Goal: Task Accomplishment & Management: Manage account settings

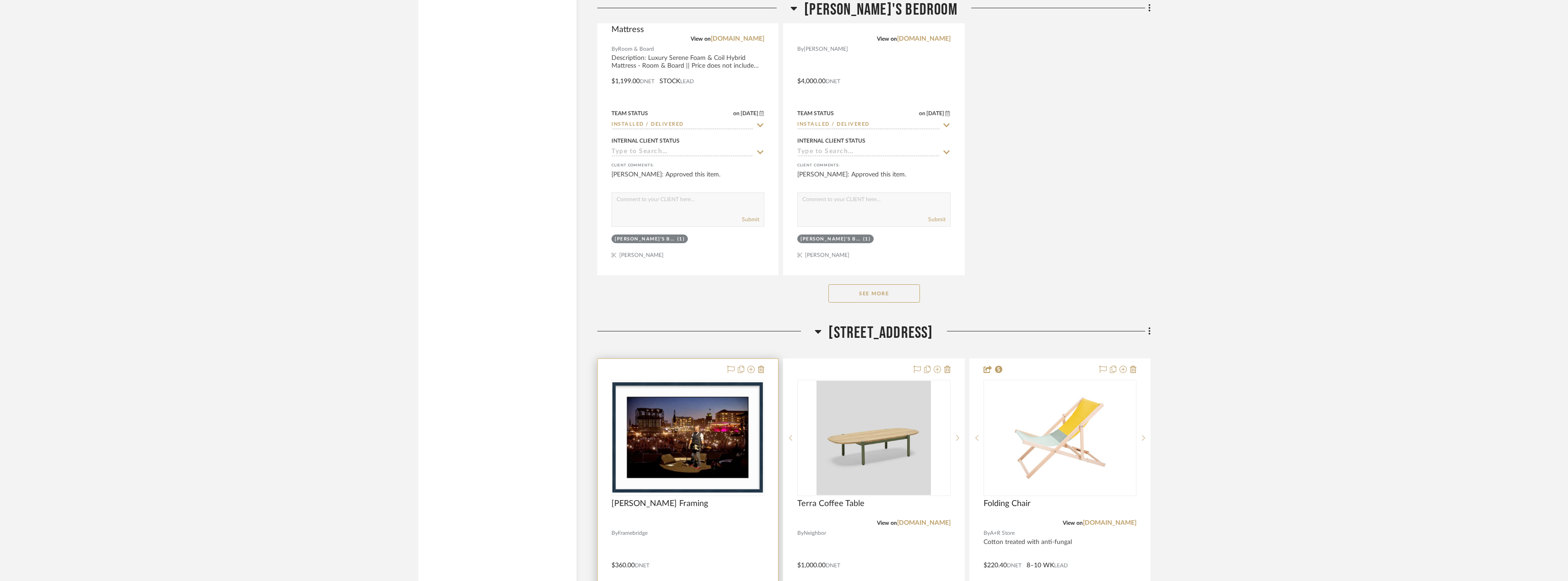
scroll to position [3757, 0]
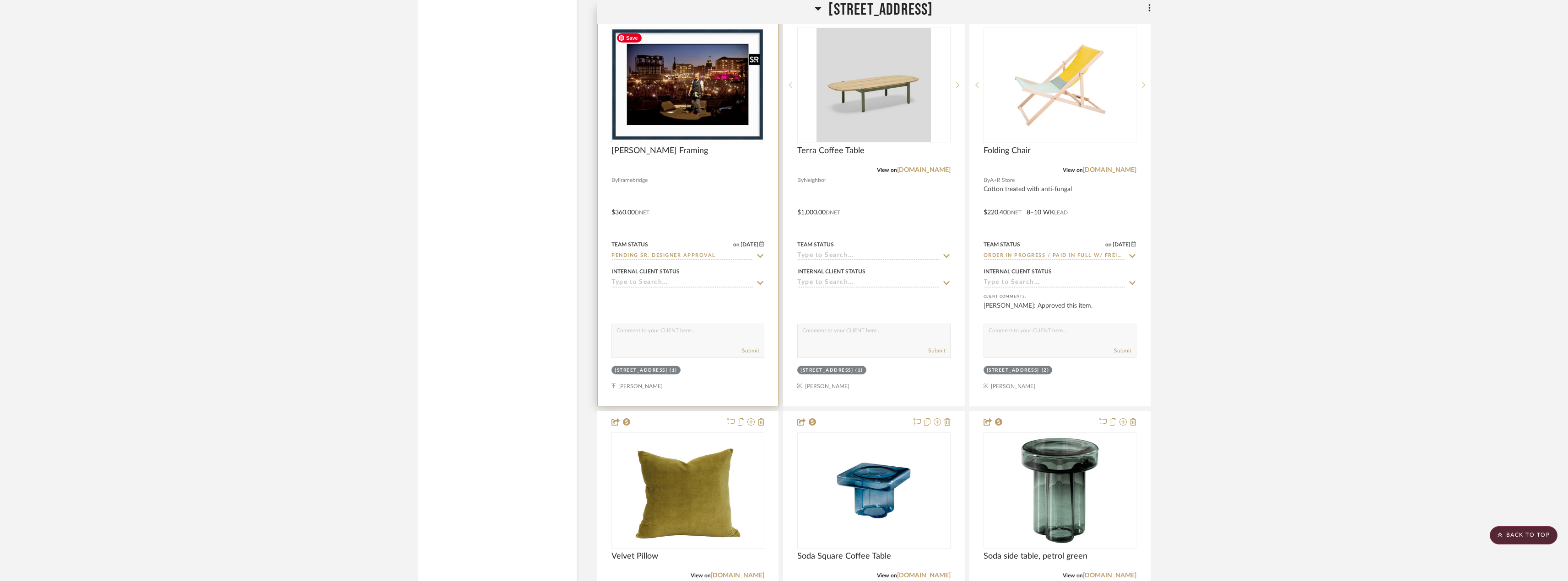
click at [685, 121] on img "0" at bounding box center [688, 85] width 151 height 112
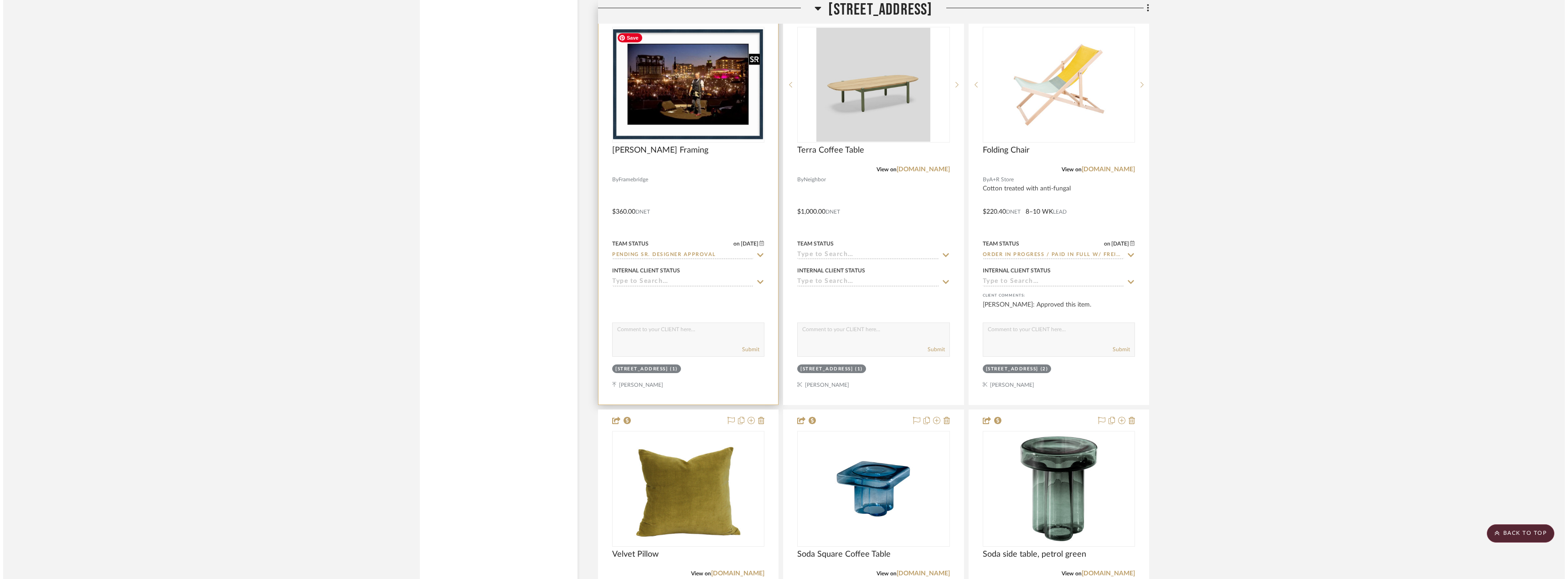
scroll to position [0, 0]
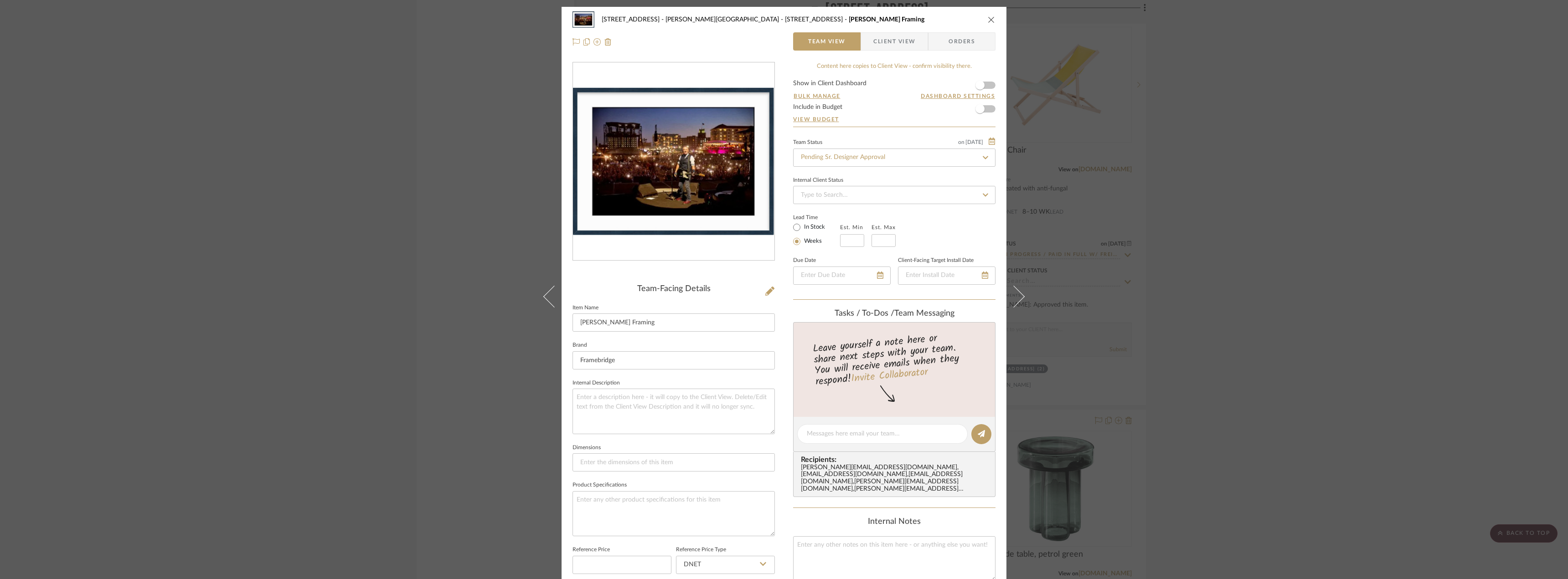
click at [885, 49] on span "Client View" at bounding box center [895, 42] width 42 height 18
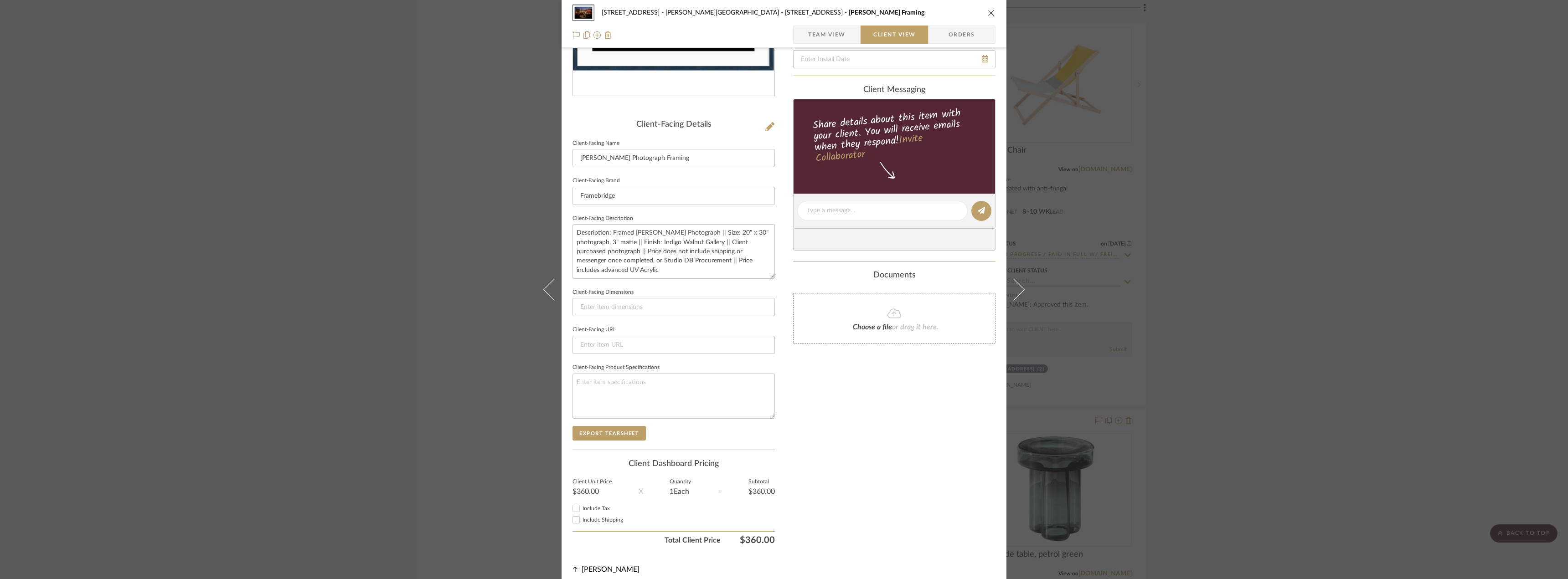
scroll to position [171, 0]
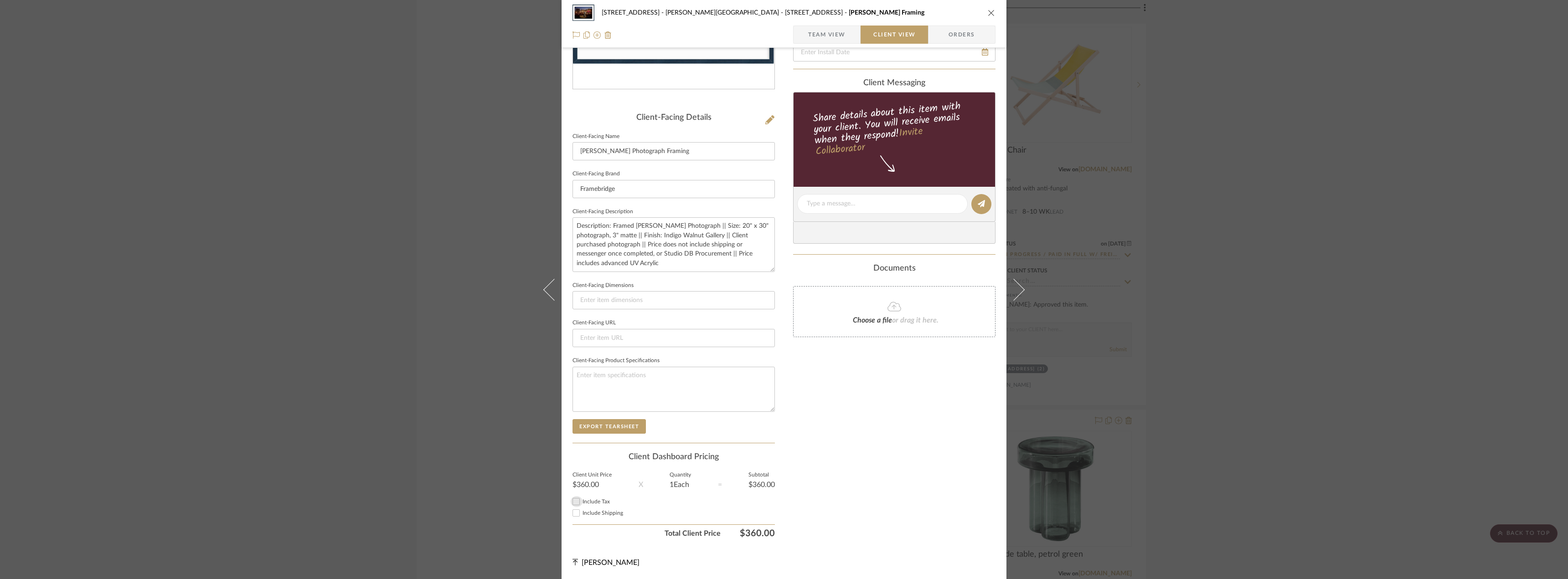
click at [578, 505] on div at bounding box center [577, 502] width 11 height 11
checkbox input "true"
click at [590, 517] on div "Include Shipping" at bounding box center [673, 513] width 202 height 11
click at [590, 514] on span "Include Shipping" at bounding box center [603, 513] width 41 height 6
click at [582, 514] on input "Include Shipping" at bounding box center [576, 513] width 11 height 11
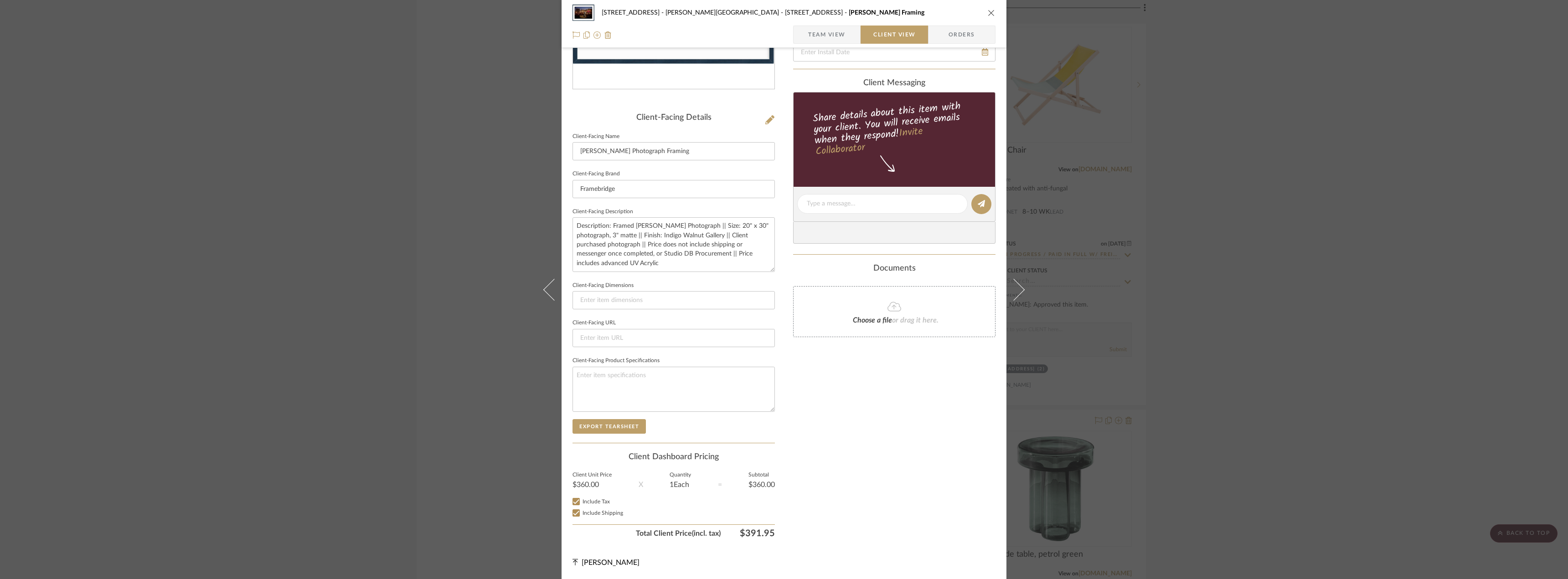
checkbox input "false"
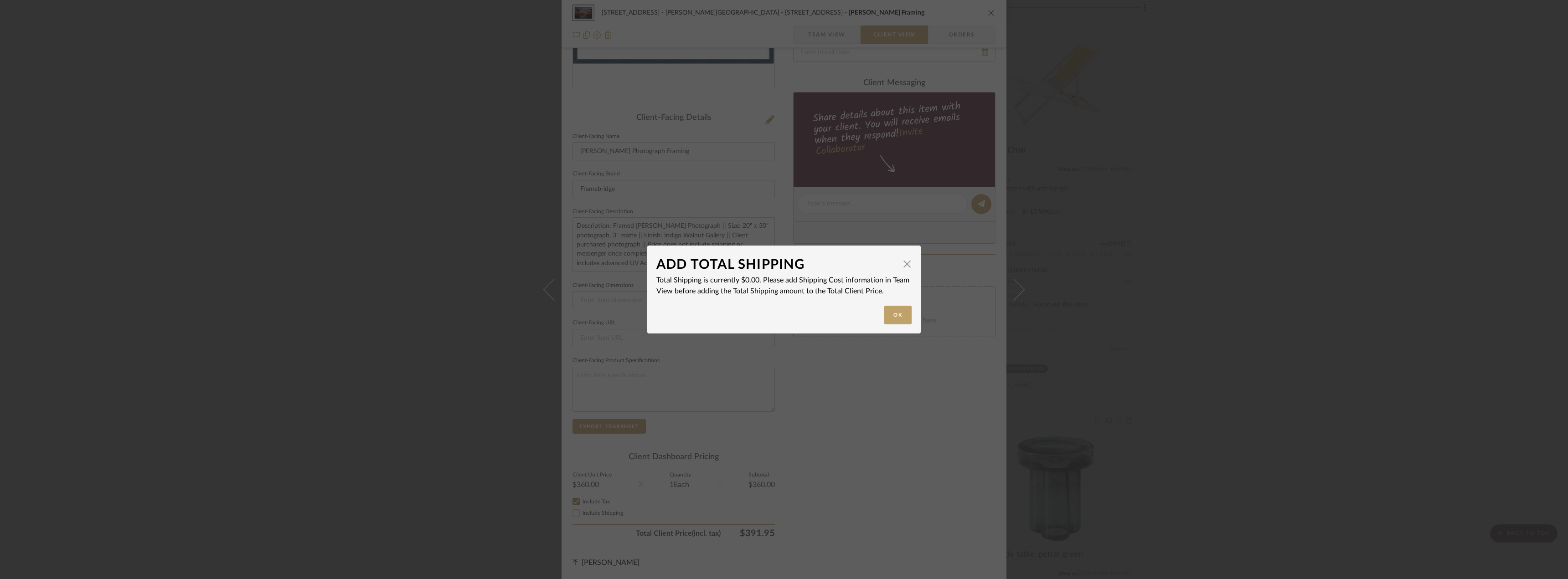
click at [968, 444] on div "ADD TOTAL SHIPPING × Total Shipping is currently $0.00. Please add Shipping Cos…" at bounding box center [784, 290] width 1568 height 579
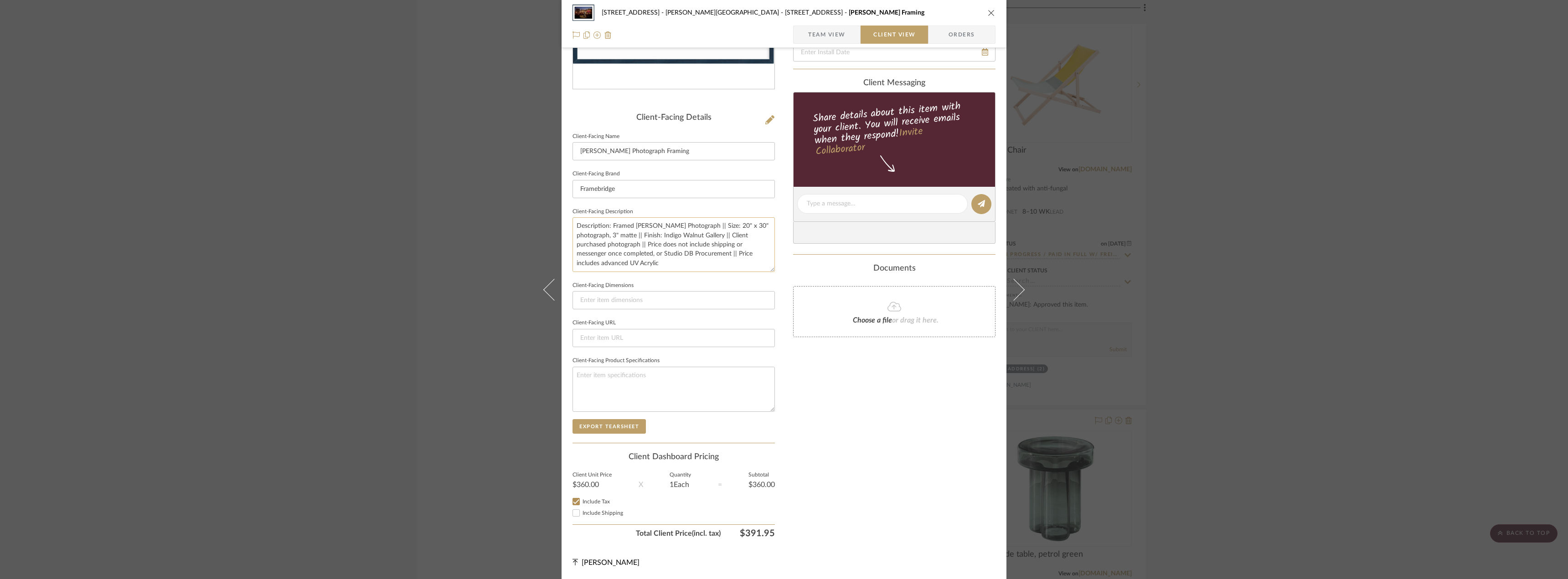
click at [728, 244] on textarea "Description: Framed [PERSON_NAME] Photograph || Size: 20" x 30" photograph, 3" …" at bounding box center [673, 244] width 202 height 54
click at [695, 254] on textarea "Description: Framed [PERSON_NAME] Photograph || Size: 20" x 30" photograph, 3" …" at bounding box center [673, 244] width 202 height 54
click at [685, 260] on textarea "Description: Framed [PERSON_NAME] Photograph || Size: 20" x 30" photograph, 3" …" at bounding box center [673, 244] width 202 height 54
click at [727, 263] on textarea "Description: Framed [PERSON_NAME] Photograph || Size: 20" x 30" photograph, 3" …" at bounding box center [673, 244] width 202 height 54
click at [831, 344] on summary-project-attachments "Documents Choose a file or drag it here." at bounding box center [894, 306] width 202 height 85
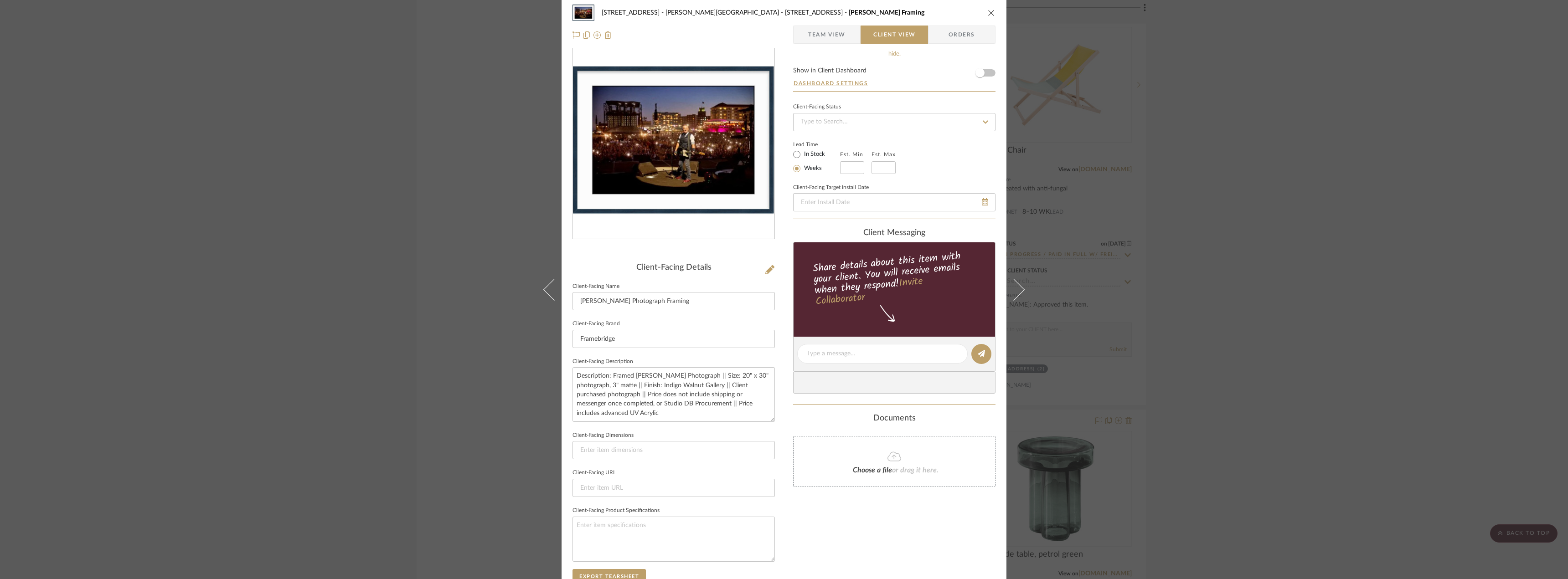
scroll to position [0, 0]
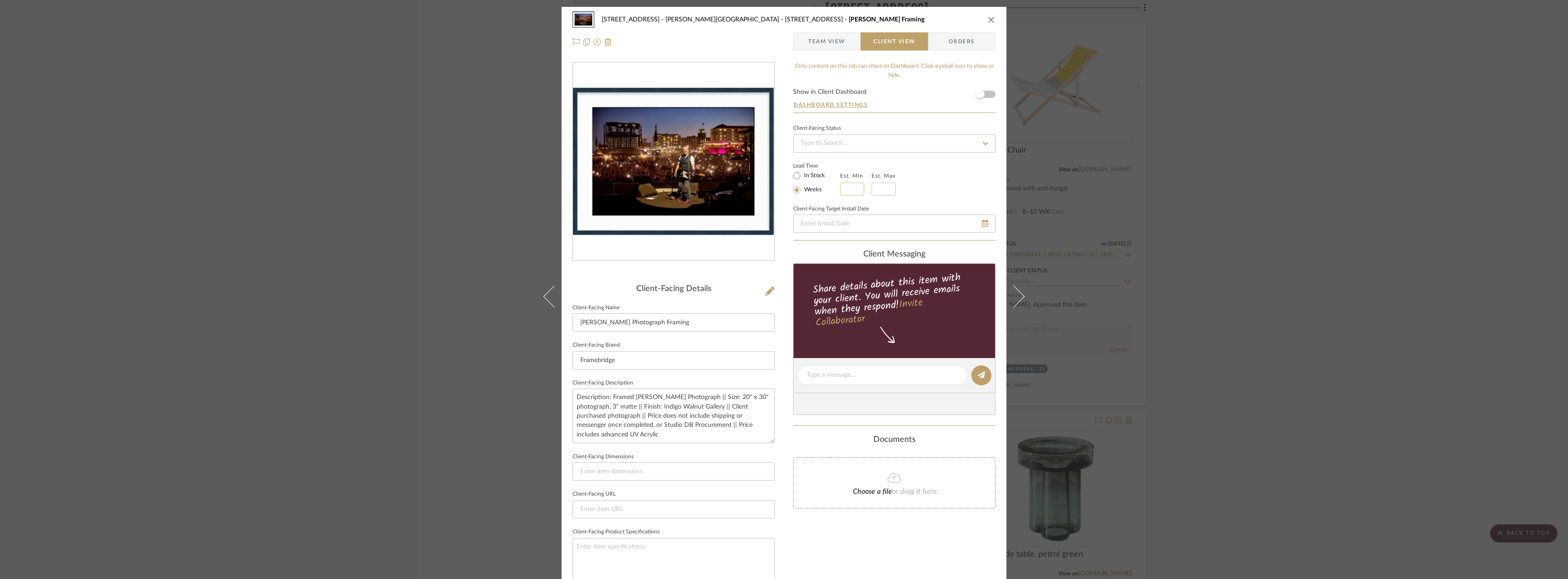
click at [847, 186] on input "text" at bounding box center [852, 189] width 24 height 13
type input "4"
click at [881, 186] on input "text" at bounding box center [883, 189] width 24 height 13
type input "5"
click at [934, 178] on div "Lead Time In Stock Weeks Est. Min 4 Est. Max 5" at bounding box center [894, 178] width 202 height 35
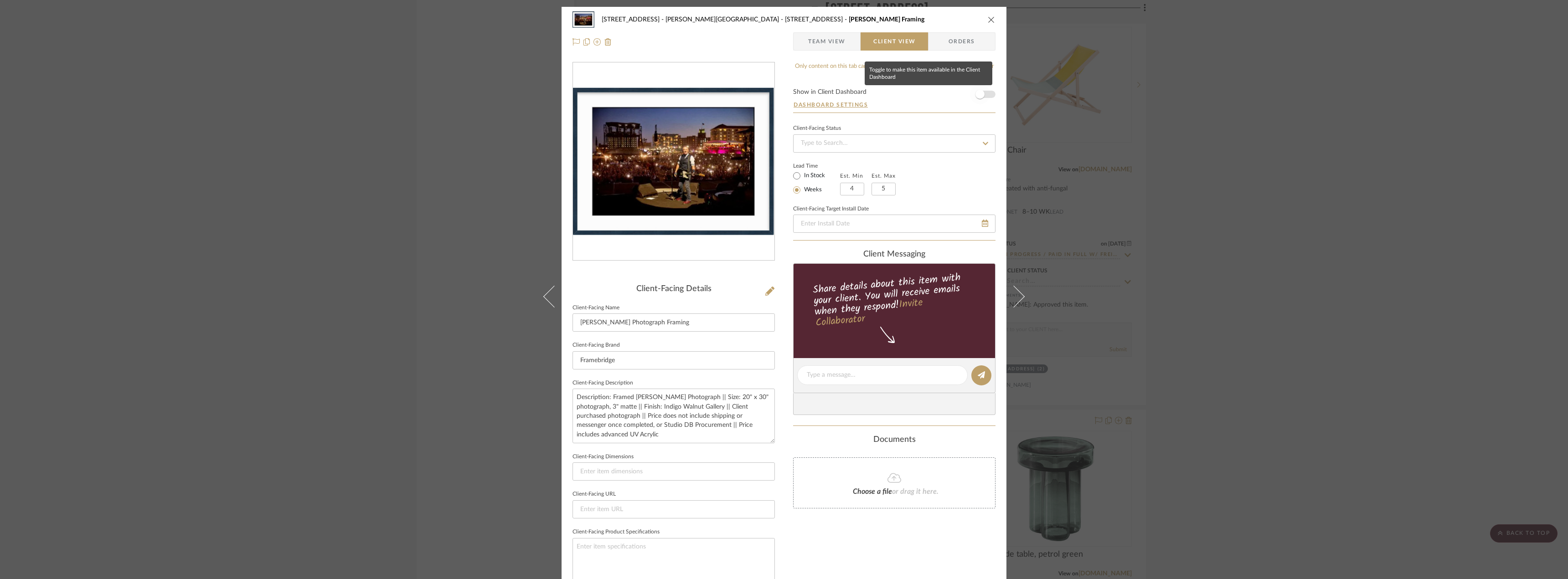
click at [983, 92] on span "button" at bounding box center [980, 94] width 20 height 20
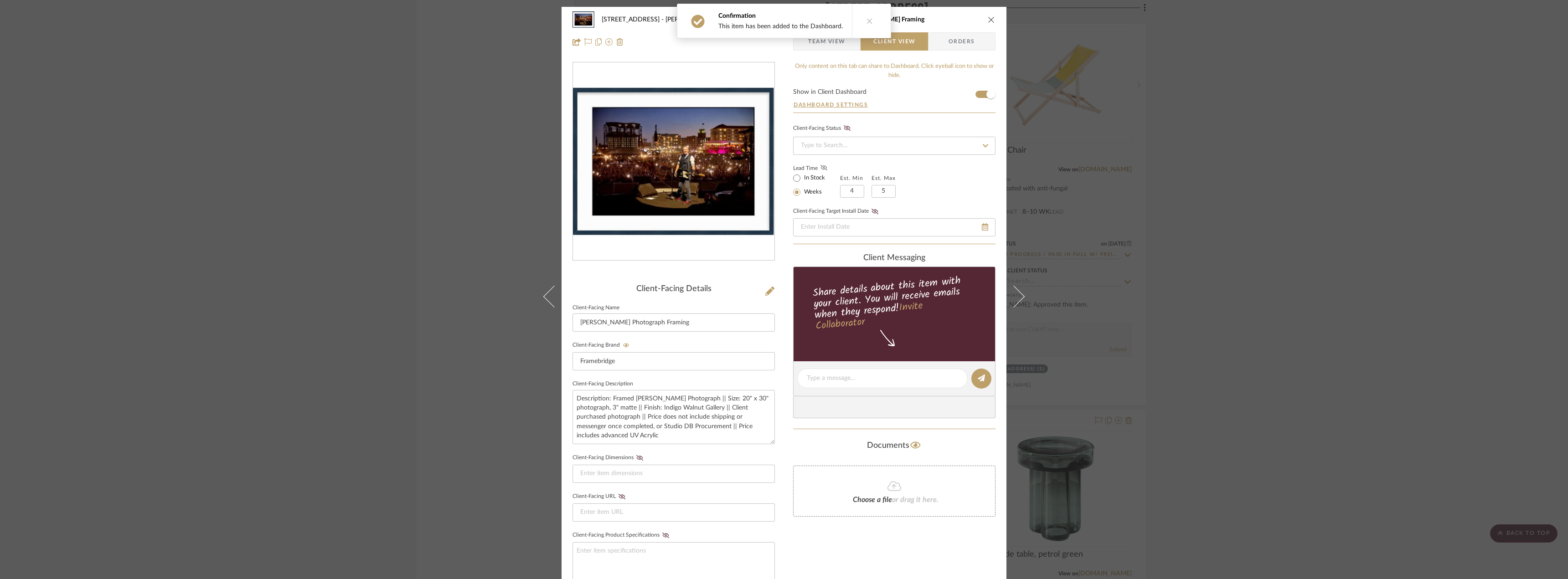
click at [822, 168] on icon at bounding box center [824, 168] width 7 height 6
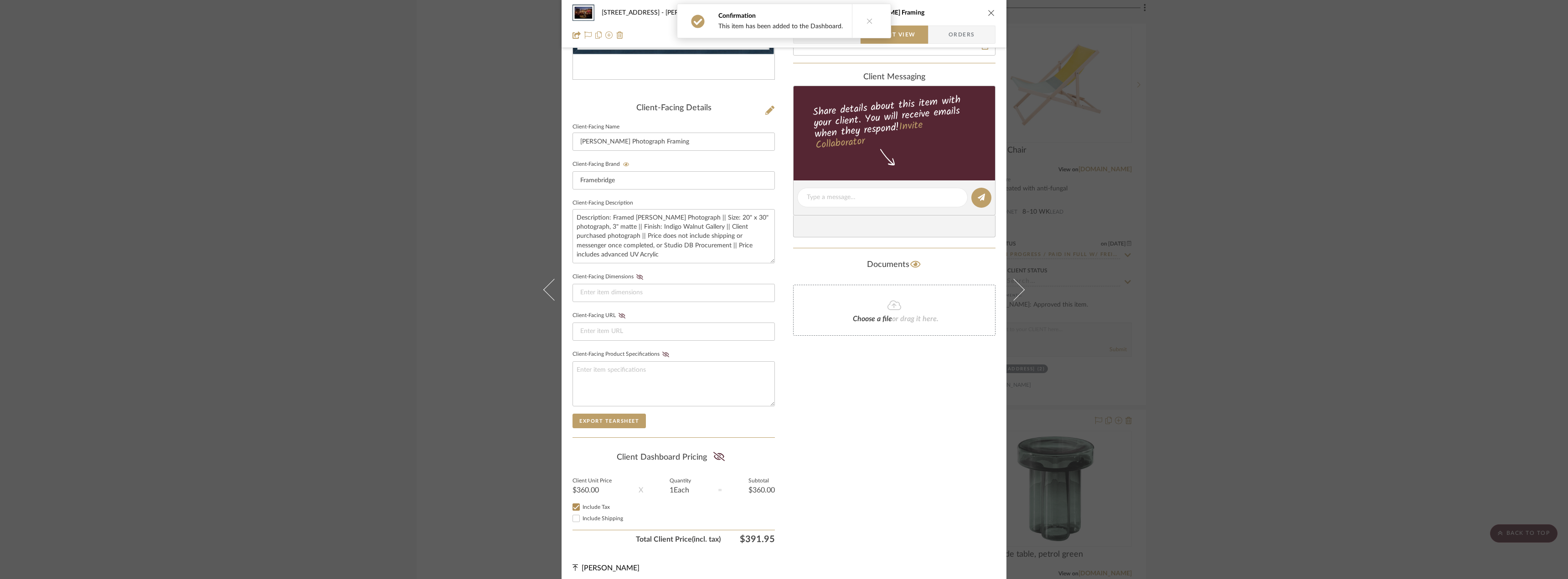
scroll to position [187, 0]
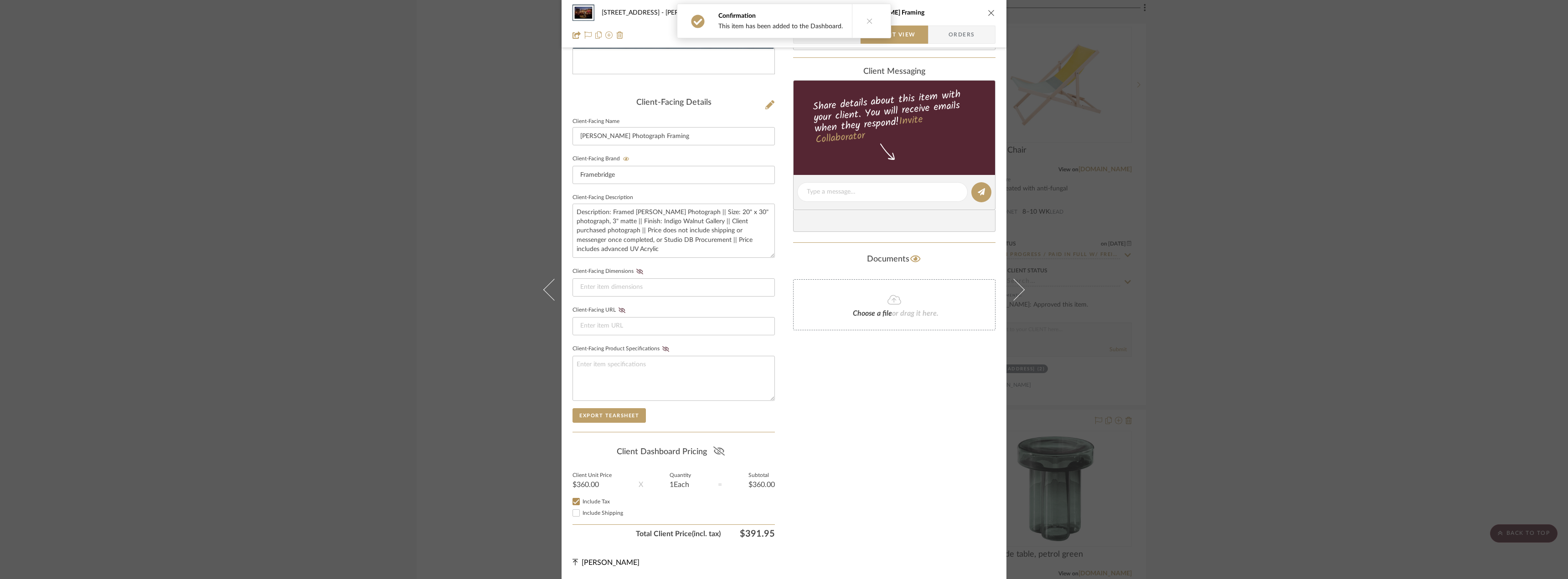
click at [720, 454] on icon at bounding box center [719, 451] width 11 height 9
click at [948, 397] on div "Only content on this tab can share to Dashboard. Click eyeball icon to show or …" at bounding box center [894, 208] width 202 height 667
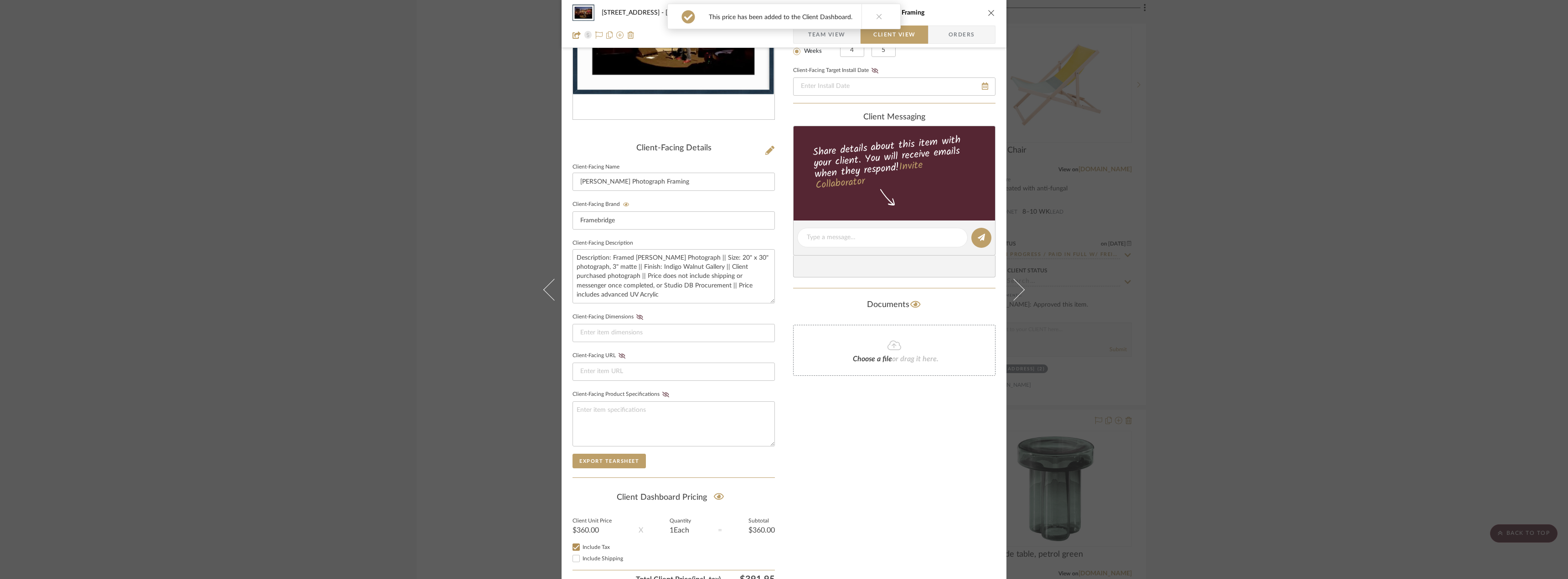
click at [883, 444] on div "Only content on this tab can share to Dashboard. Click eyeball icon to show or …" at bounding box center [894, 254] width 202 height 667
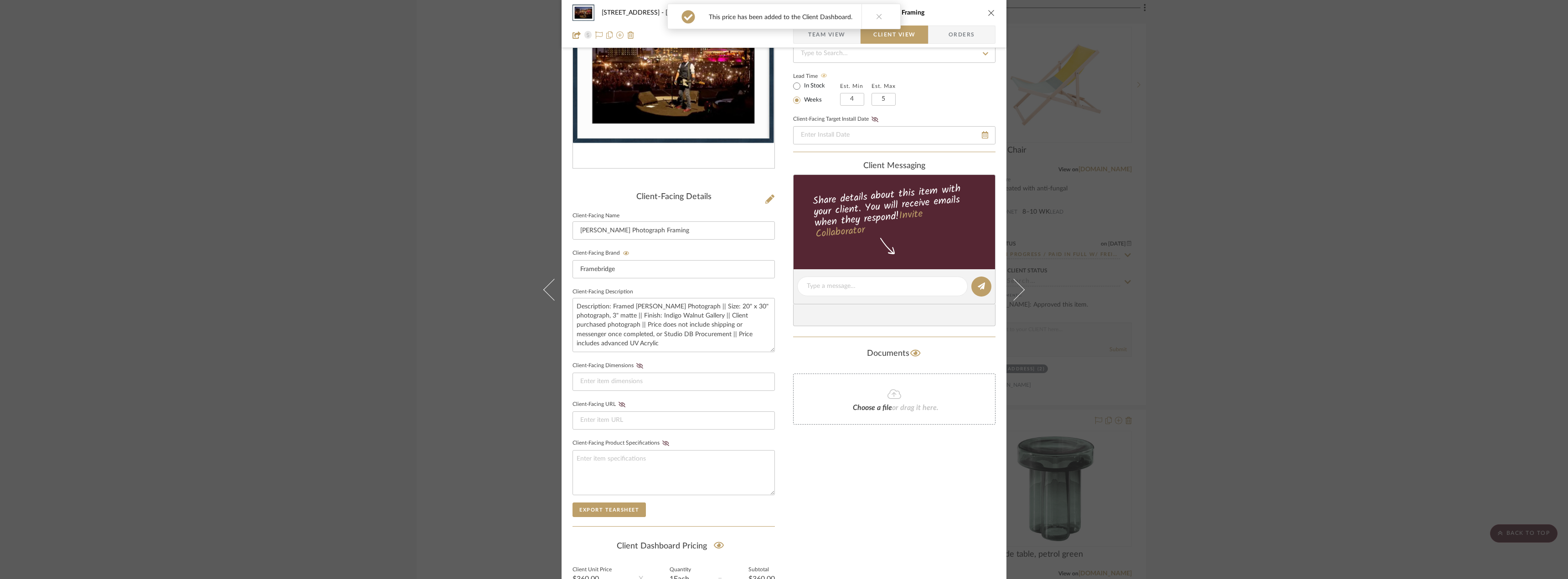
scroll to position [0, 0]
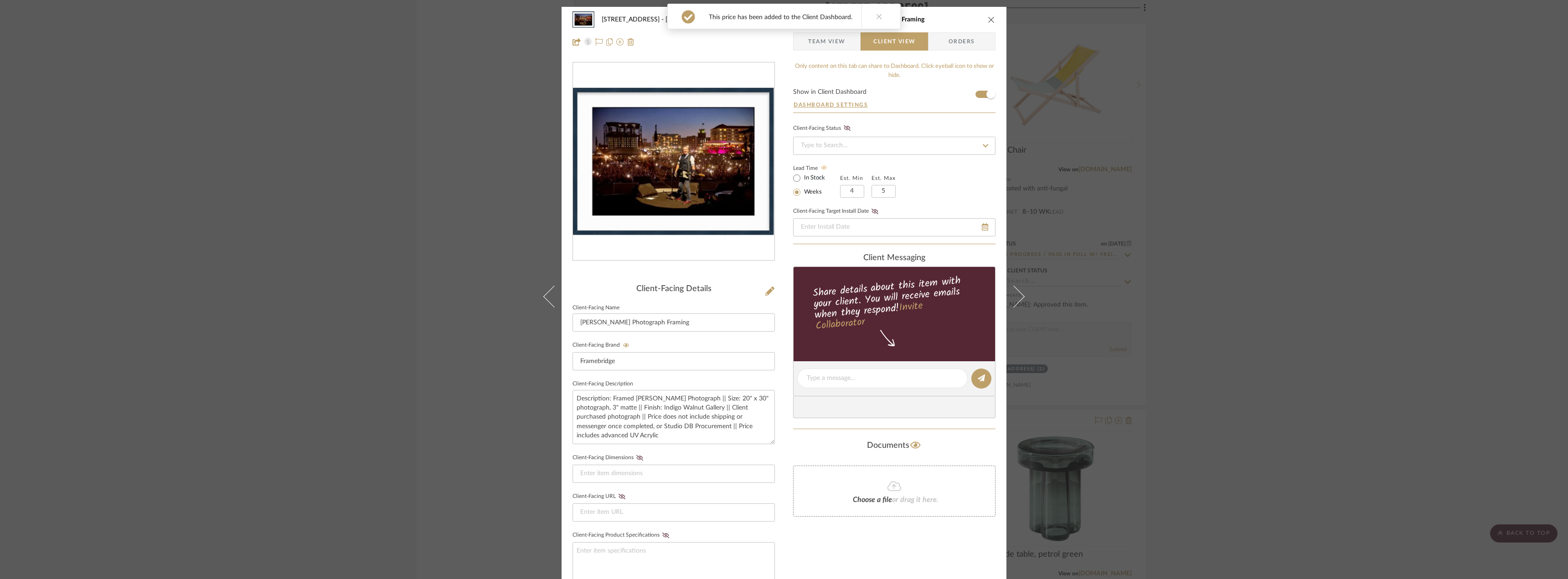
click at [876, 20] on icon at bounding box center [879, 16] width 6 height 6
click at [822, 39] on span "Team View" at bounding box center [826, 42] width 37 height 18
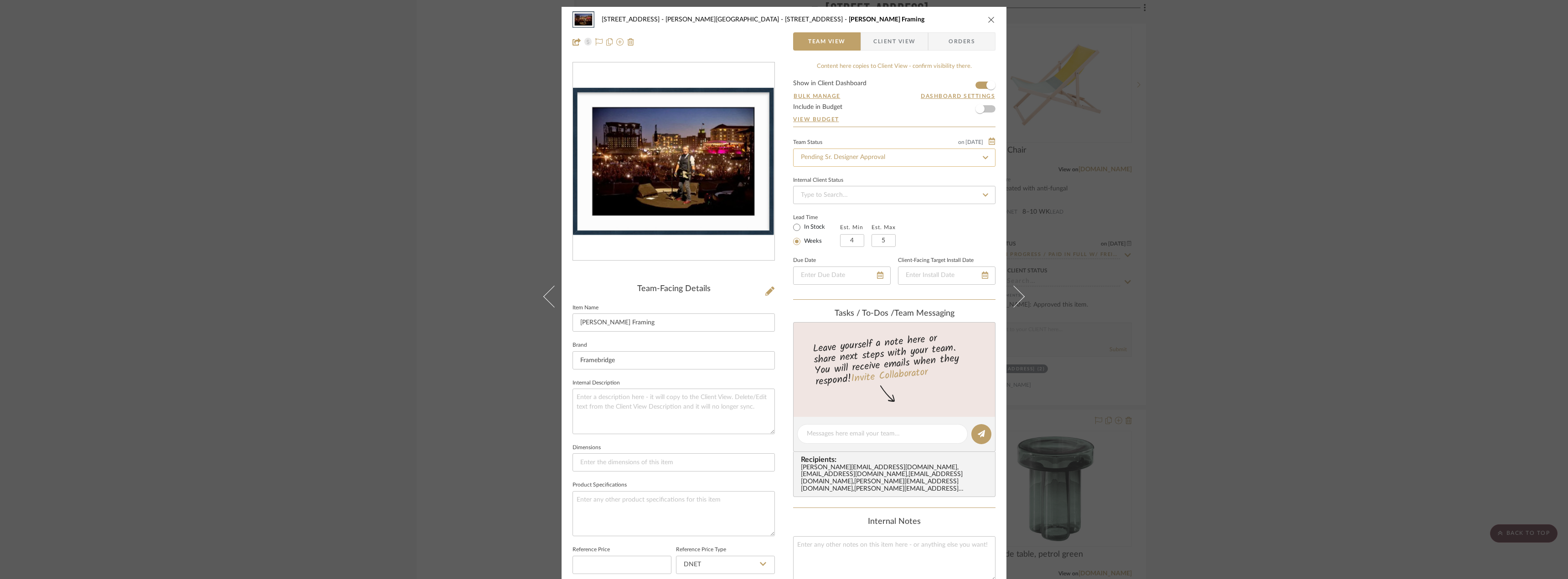
click at [869, 162] on input "Pending Sr. Designer Approval" at bounding box center [894, 158] width 202 height 18
drag, startPoint x: 819, startPoint y: 206, endPoint x: 1208, endPoint y: 228, distance: 389.6
click at [819, 205] on span "Approval Pending" at bounding box center [824, 205] width 49 height 6
type input "Approval Pending"
click at [1238, 220] on div "23050 - [STREET_ADDRESS] - [PERSON_NAME] Residence [STREET_ADDRESS] [PERSON_NAM…" at bounding box center [784, 290] width 1568 height 579
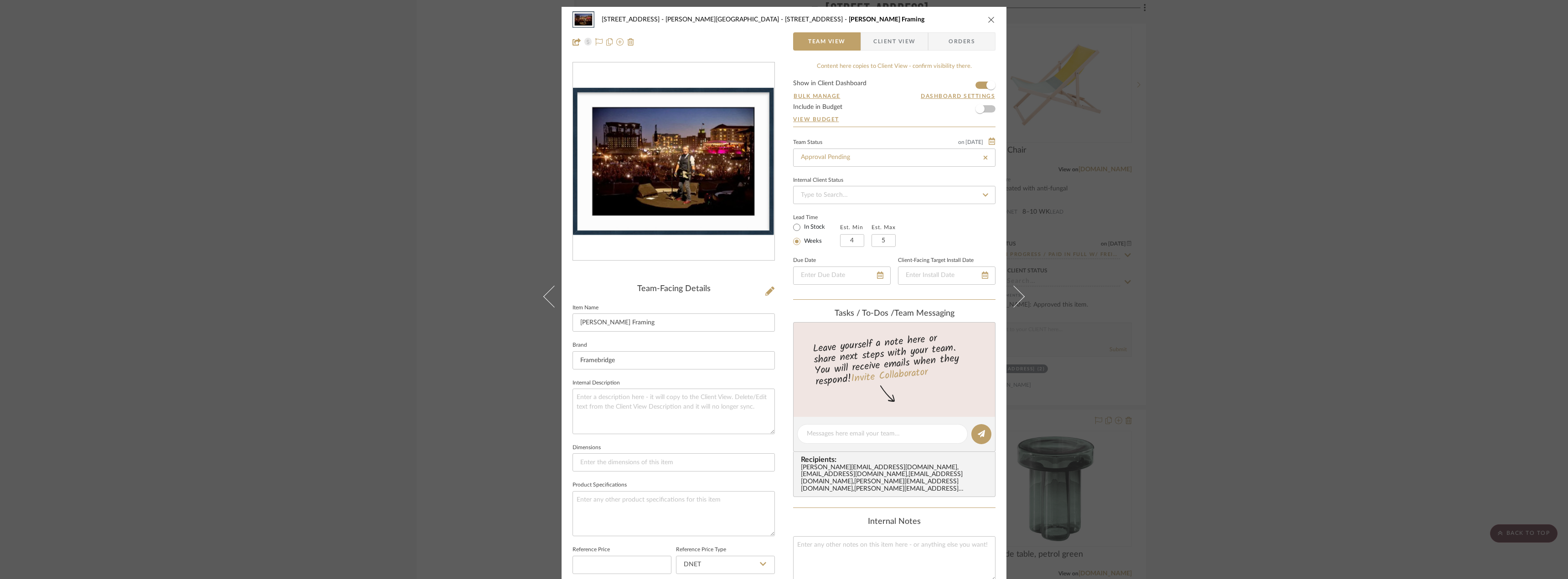
type input "Approval Pending"
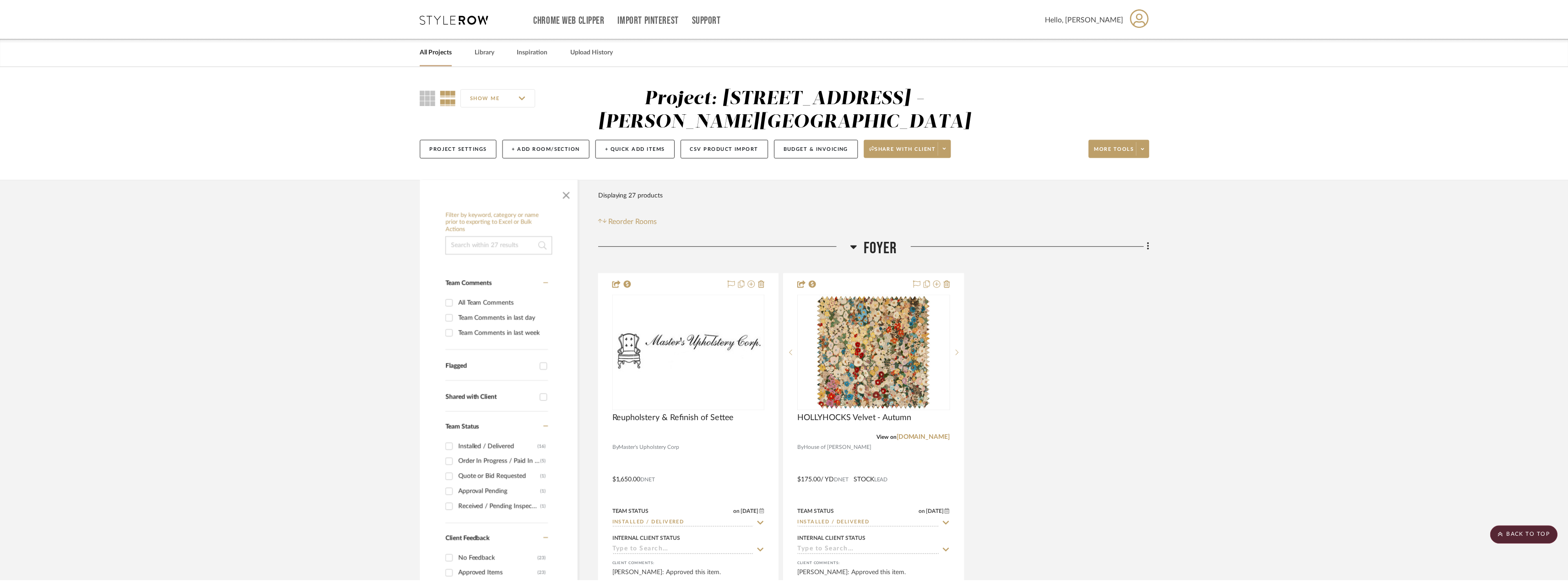
scroll to position [3757, 0]
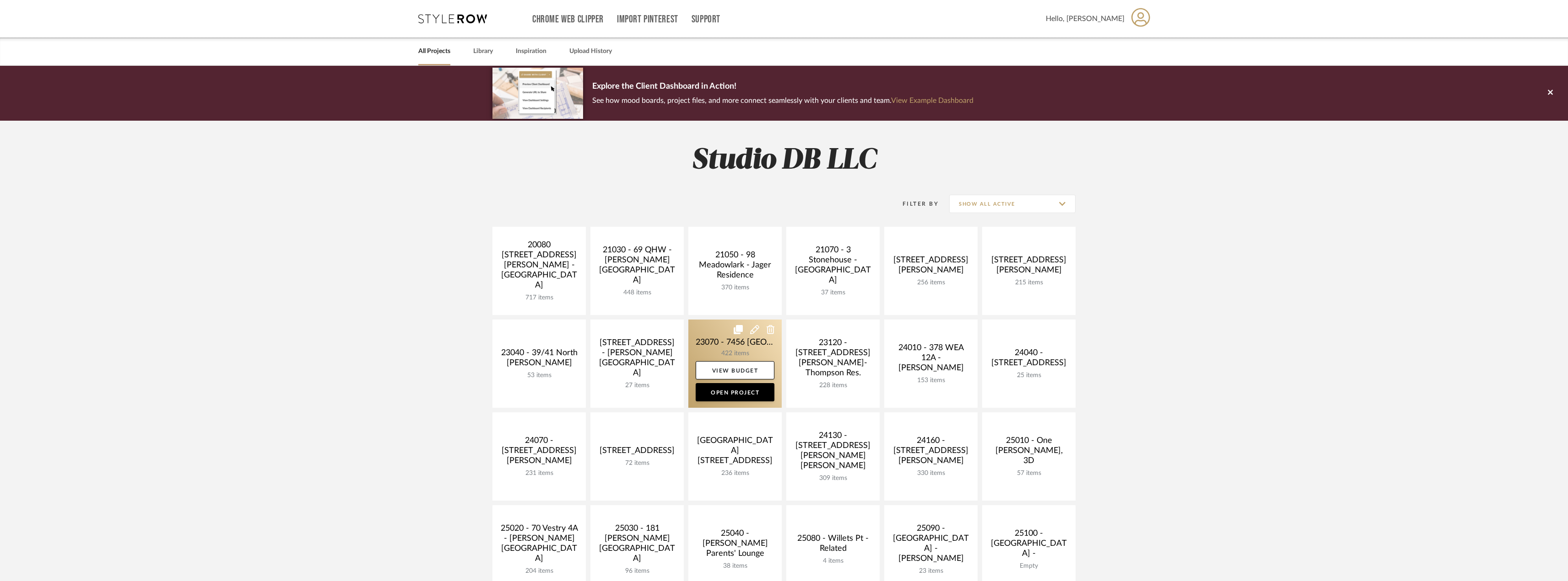
scroll to position [274, 0]
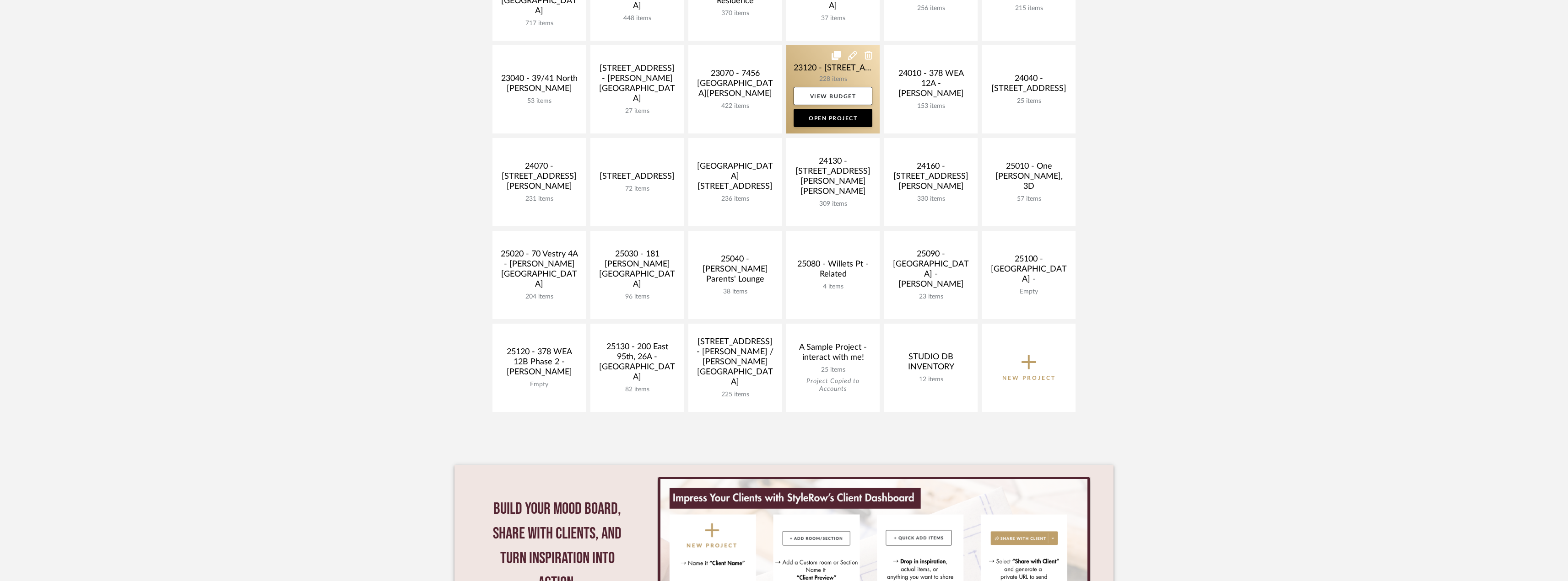
click at [835, 76] on link at bounding box center [833, 89] width 93 height 88
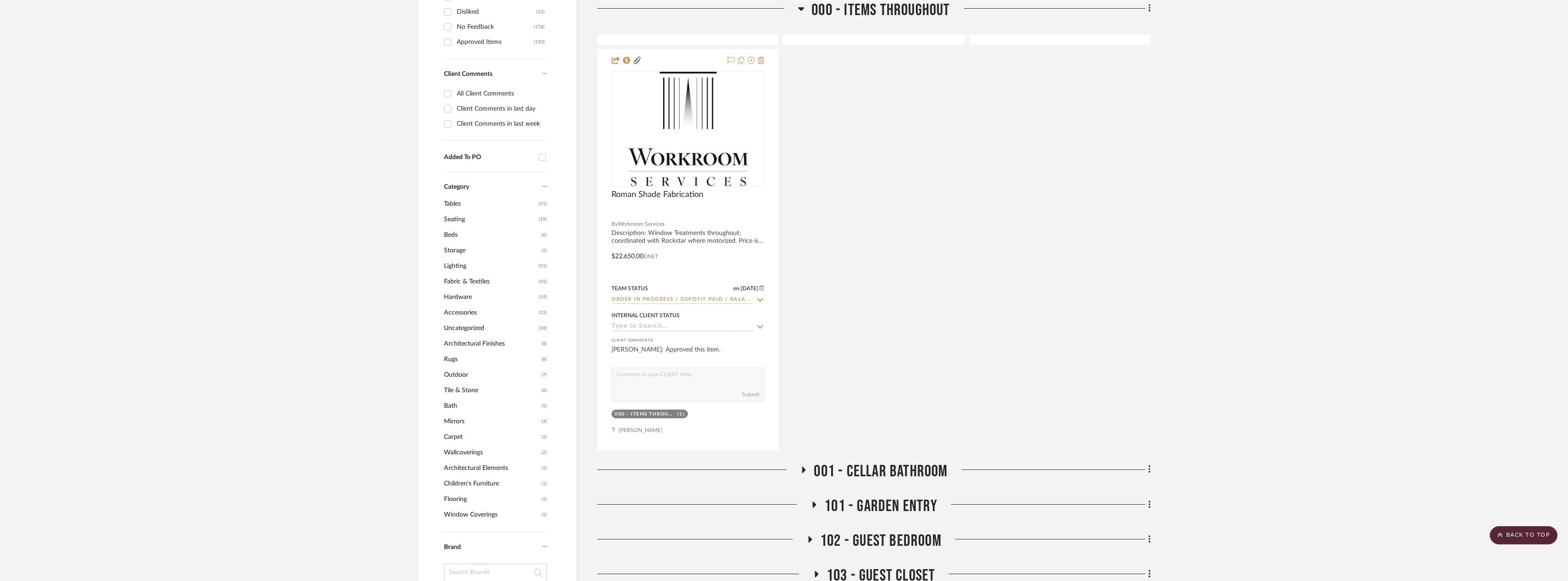
scroll to position [594, 0]
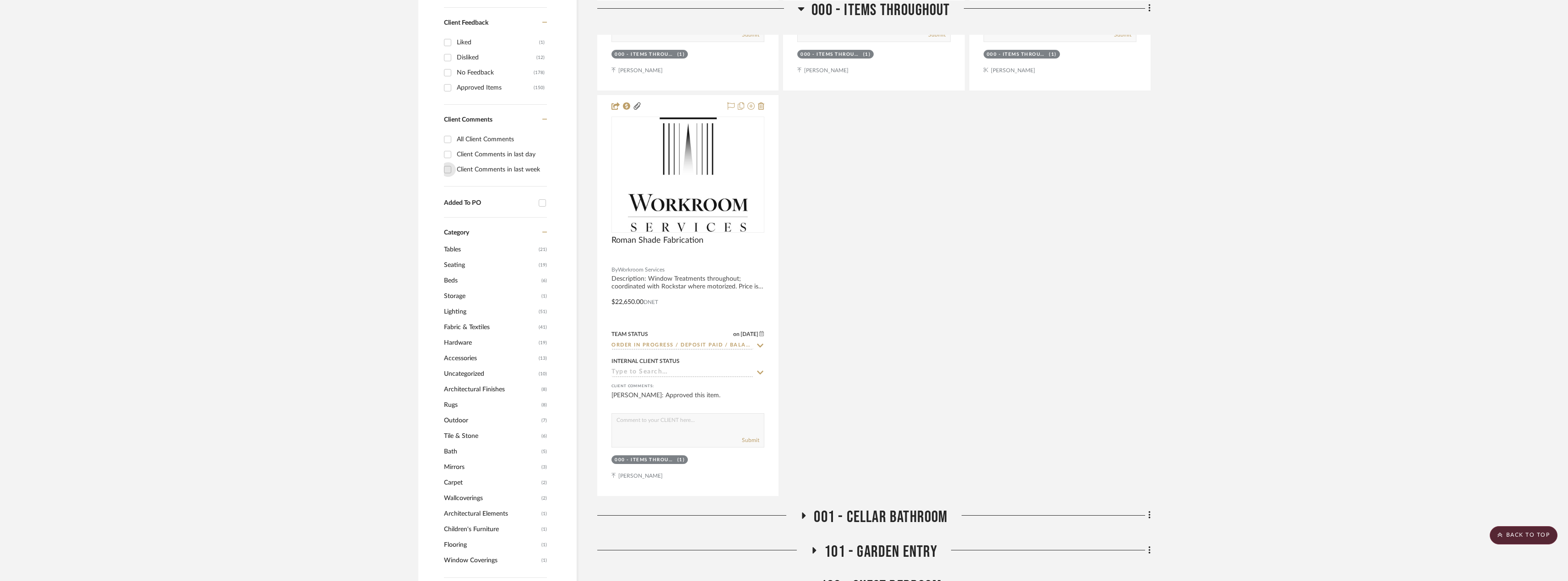
click at [451, 169] on input "Client Comments in last week" at bounding box center [447, 170] width 15 height 15
checkbox input "true"
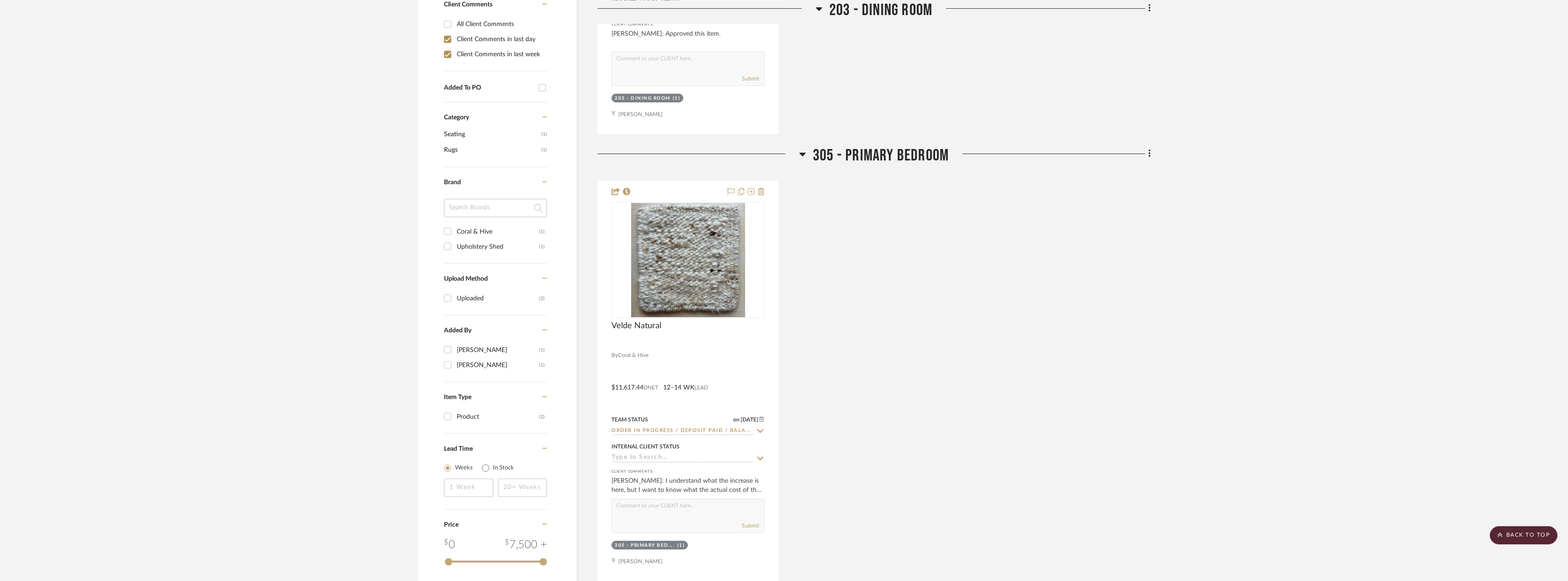
scroll to position [617, 0]
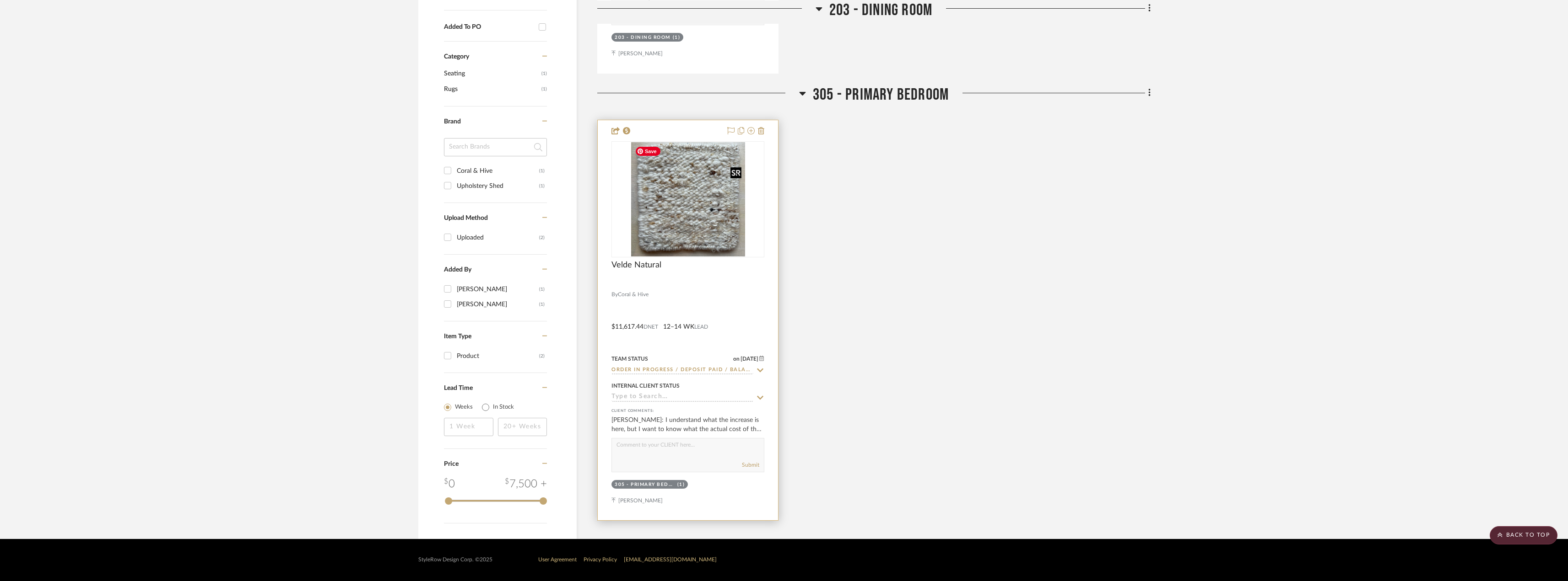
click at [0, 0] on img at bounding box center [0, 0] width 0 height 0
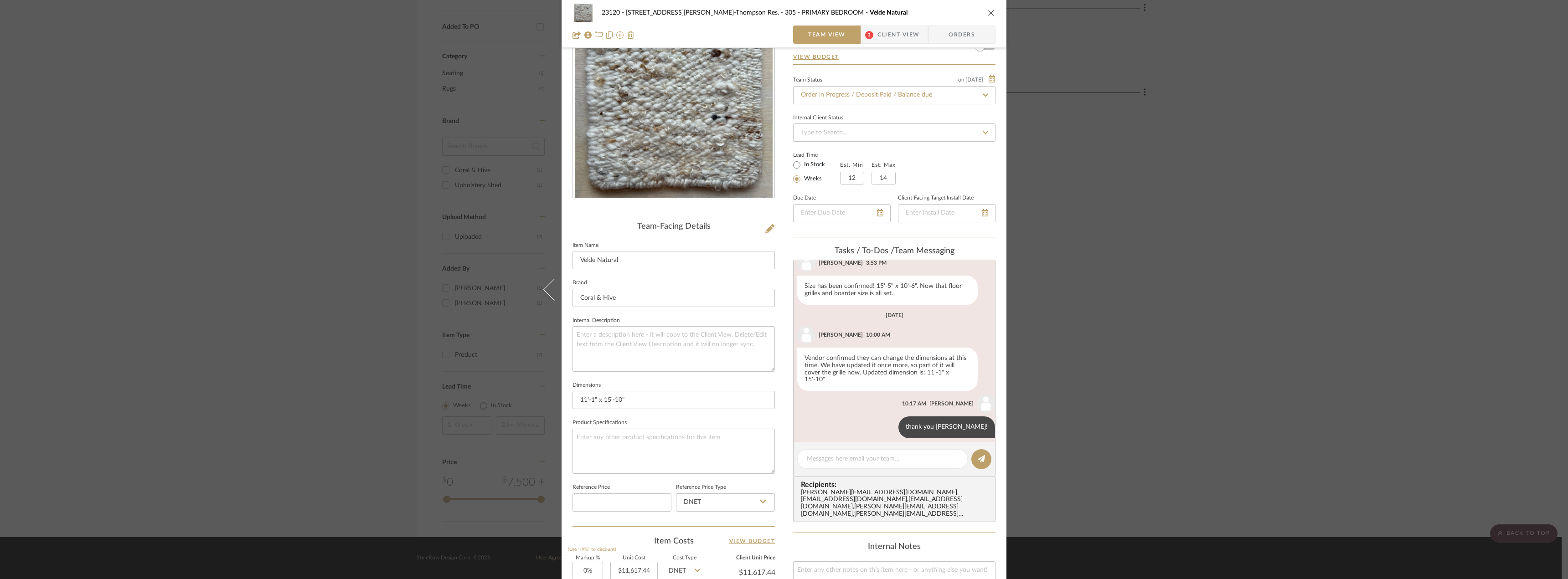
scroll to position [137, 0]
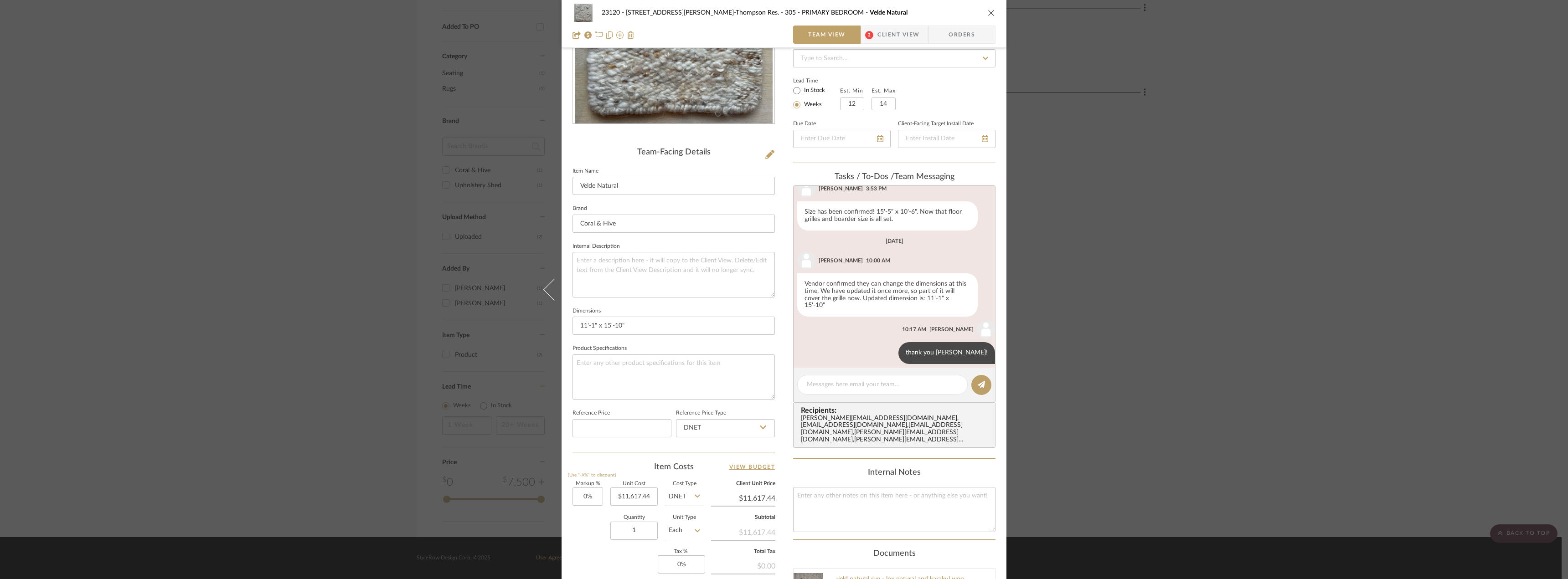
click at [889, 30] on span "Client View" at bounding box center [898, 35] width 42 height 18
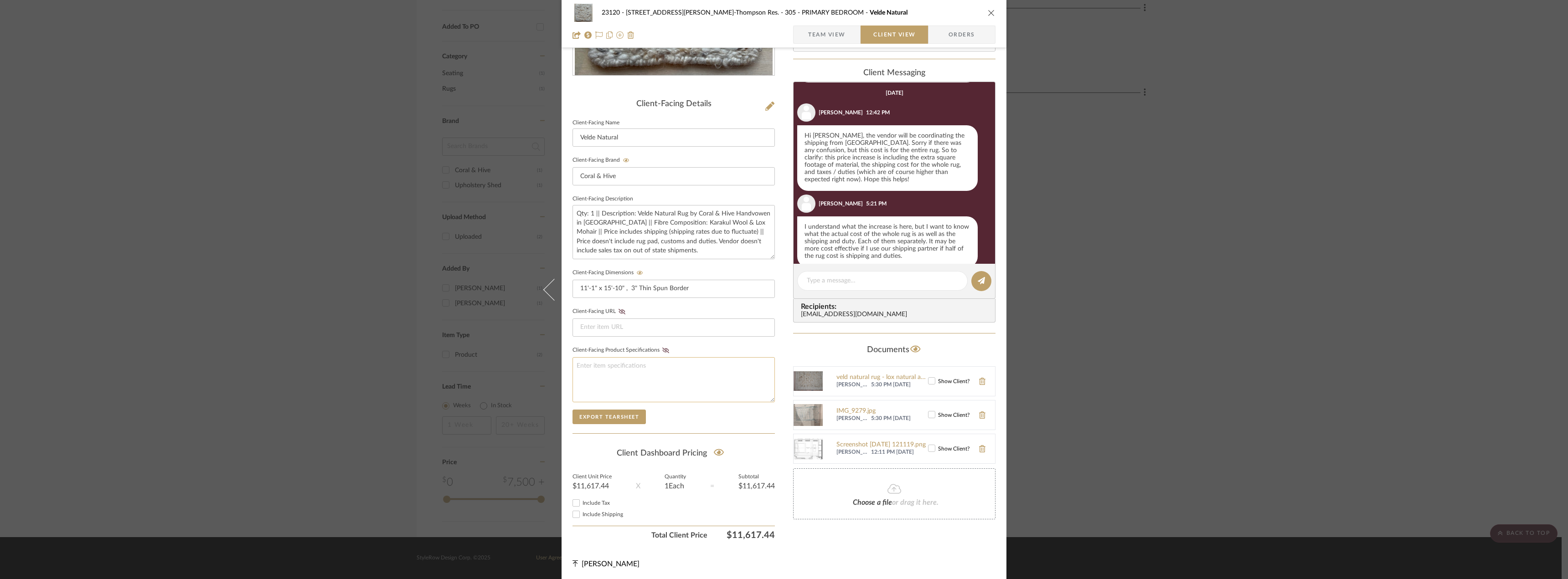
scroll to position [187, 0]
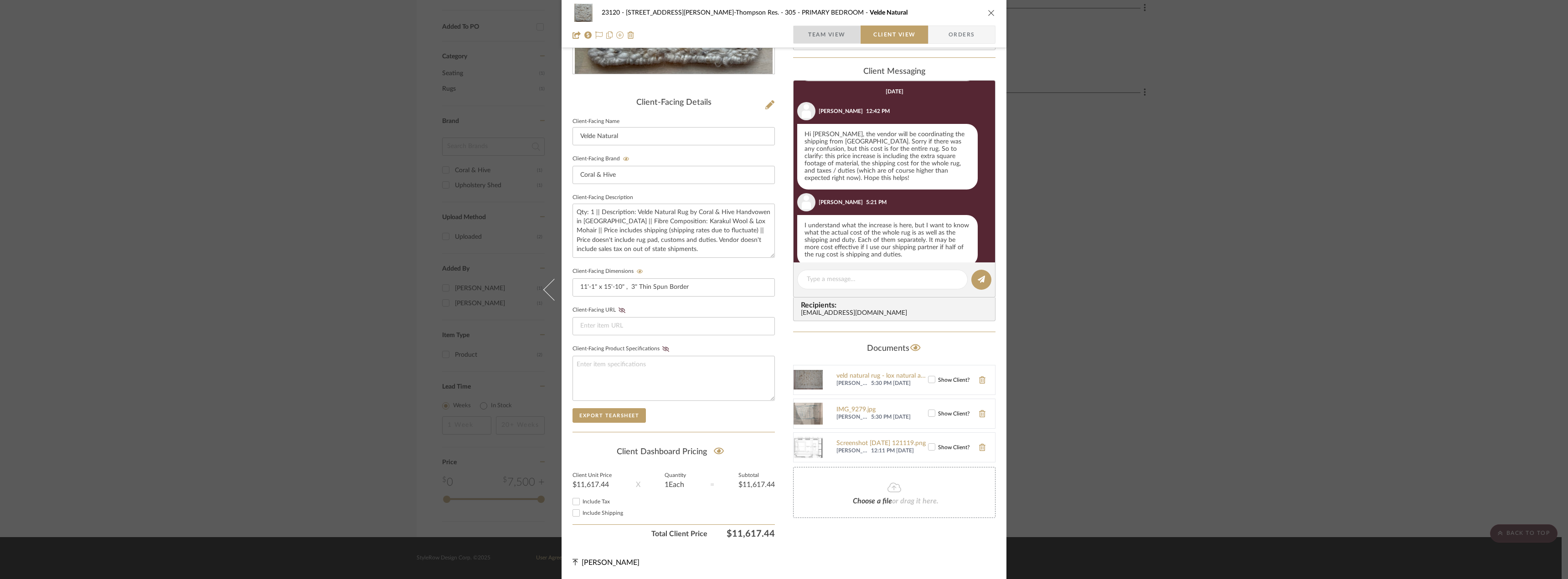
click at [852, 30] on span "Team View" at bounding box center [826, 35] width 66 height 18
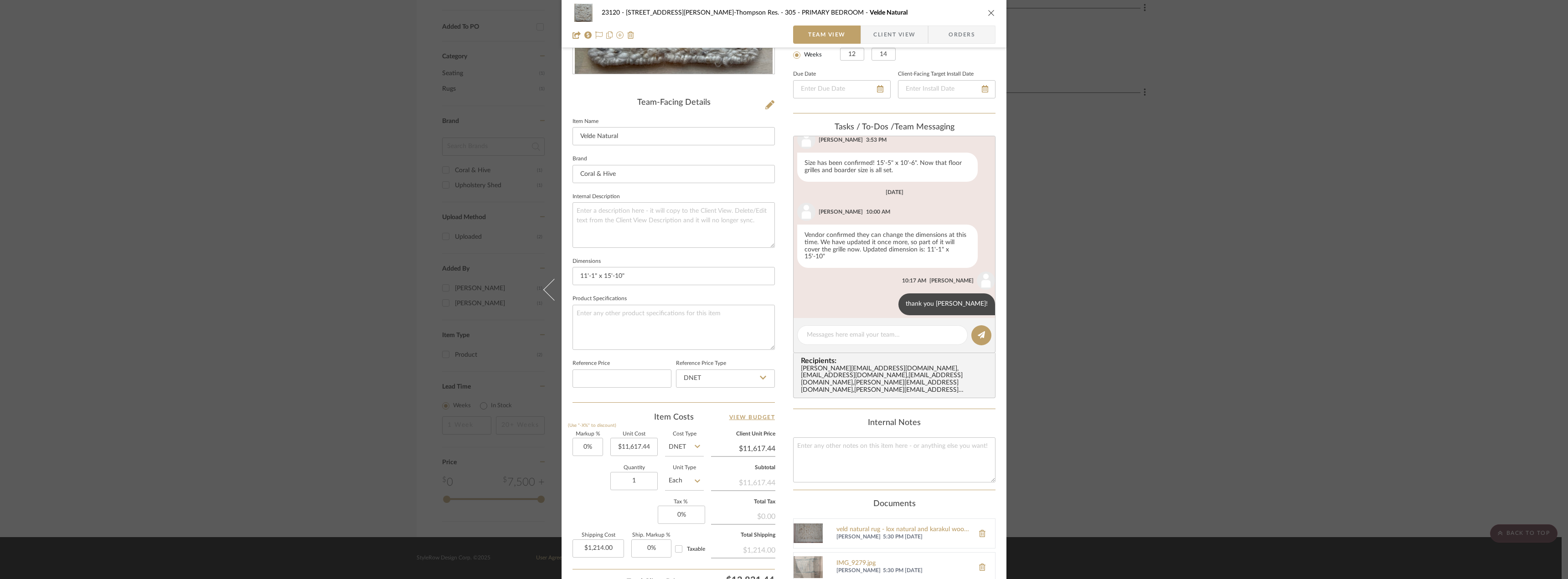
scroll to position [499, 0]
click at [890, 32] on span "Client View" at bounding box center [895, 35] width 42 height 18
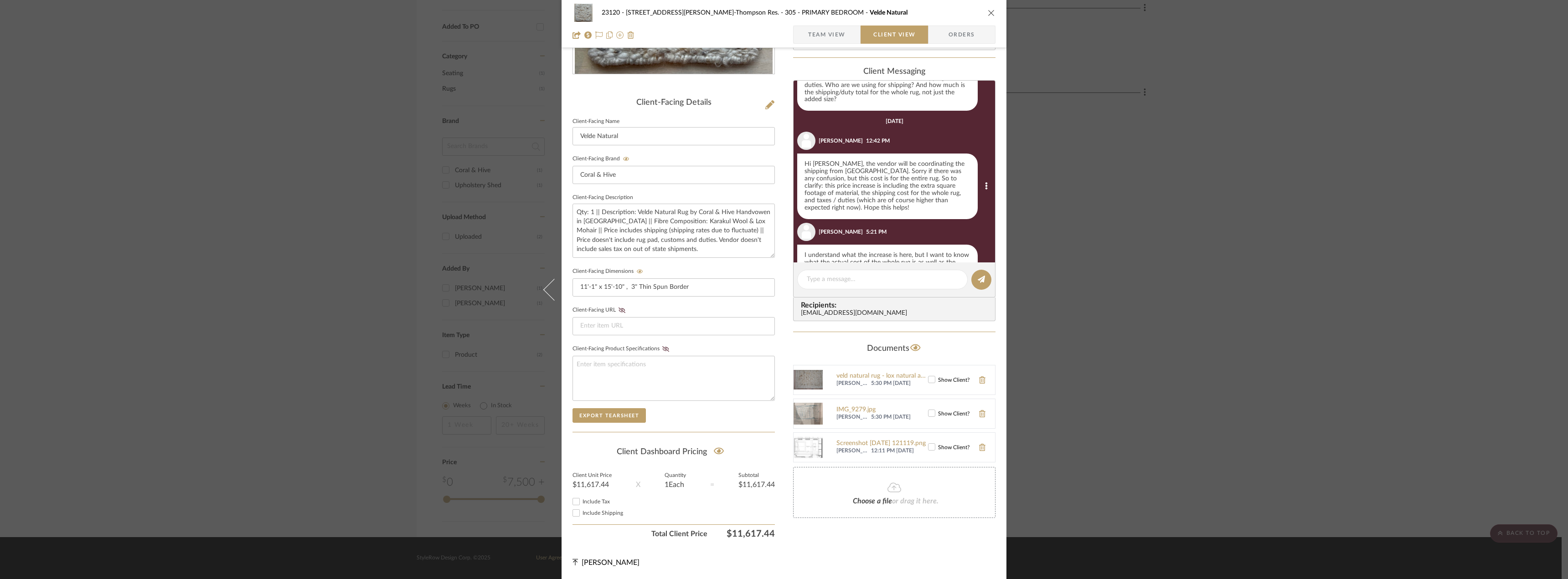
scroll to position [342, 0]
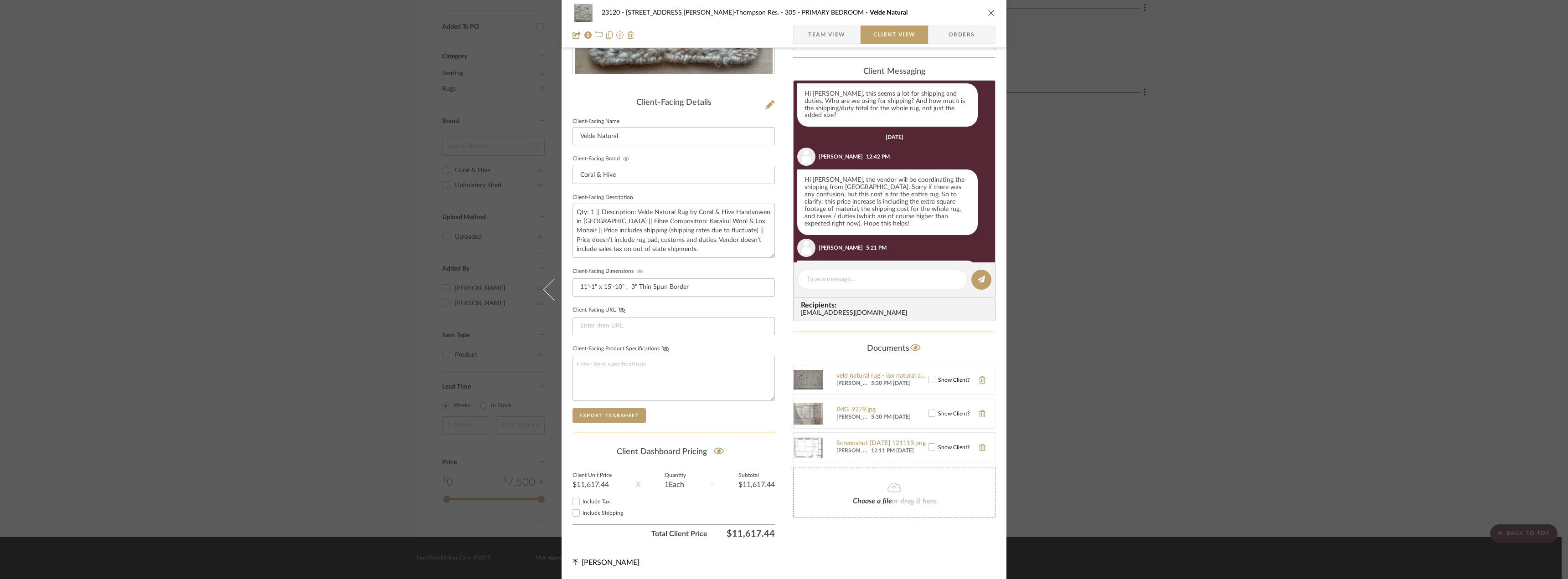
click at [602, 511] on span "Include Shipping" at bounding box center [603, 513] width 41 height 6
click at [582, 511] on input "Include Shipping" at bounding box center [576, 513] width 11 height 11
checkbox input "true"
click at [602, 511] on span "Include Shipping" at bounding box center [603, 513] width 41 height 6
click at [582, 511] on input "Include Shipping" at bounding box center [576, 513] width 11 height 11
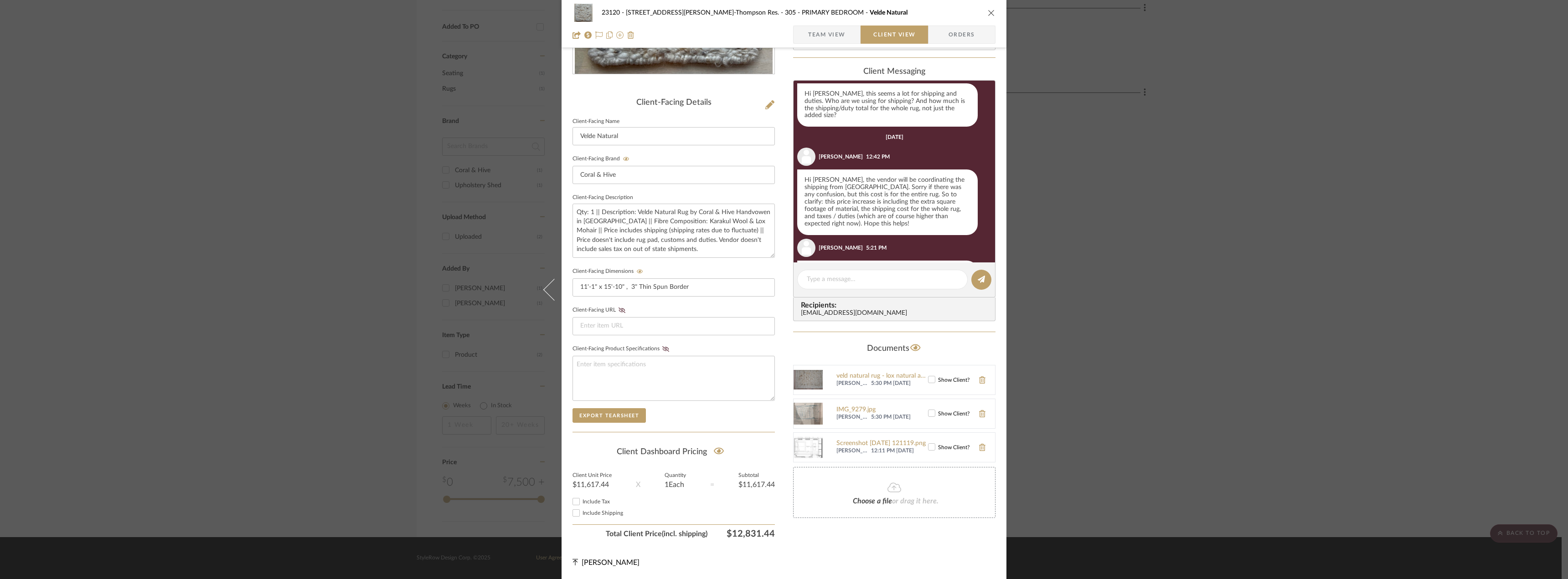
checkbox input "false"
click at [907, 547] on div "23120 - 239 Dean St, Unwin-Thompson Res. 305 - PRIMARY BEDROOM Velde Natural Te…" at bounding box center [783, 199] width 444 height 759
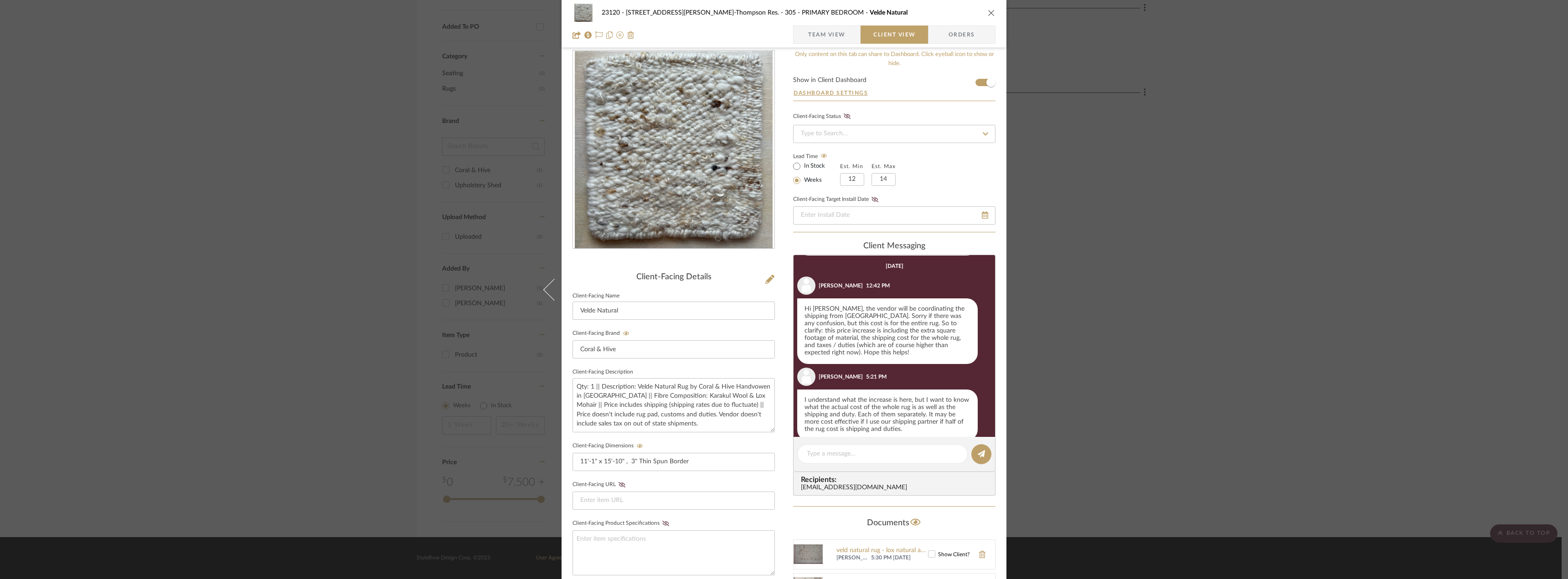
scroll to position [0, 0]
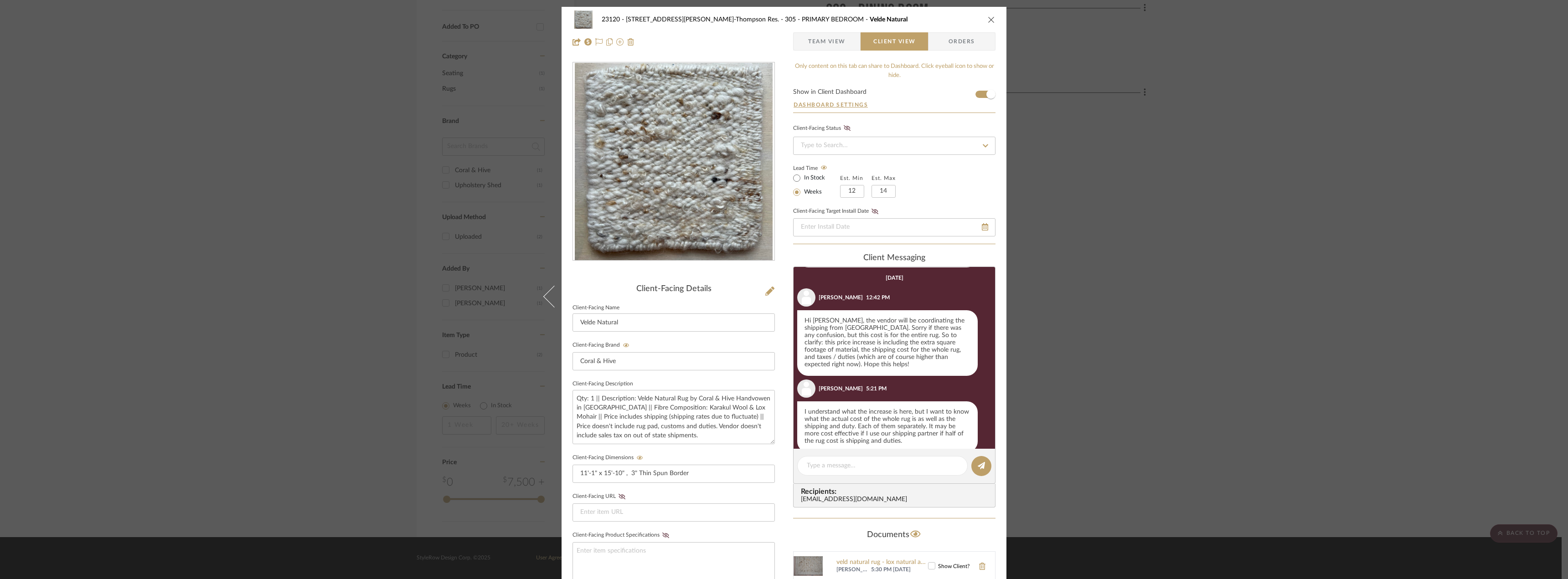
click at [1202, 242] on div "23120 - 239 Dean St, Unwin-Thompson Res. 305 - PRIMARY BEDROOM Velde Natural Te…" at bounding box center [784, 290] width 1568 height 579
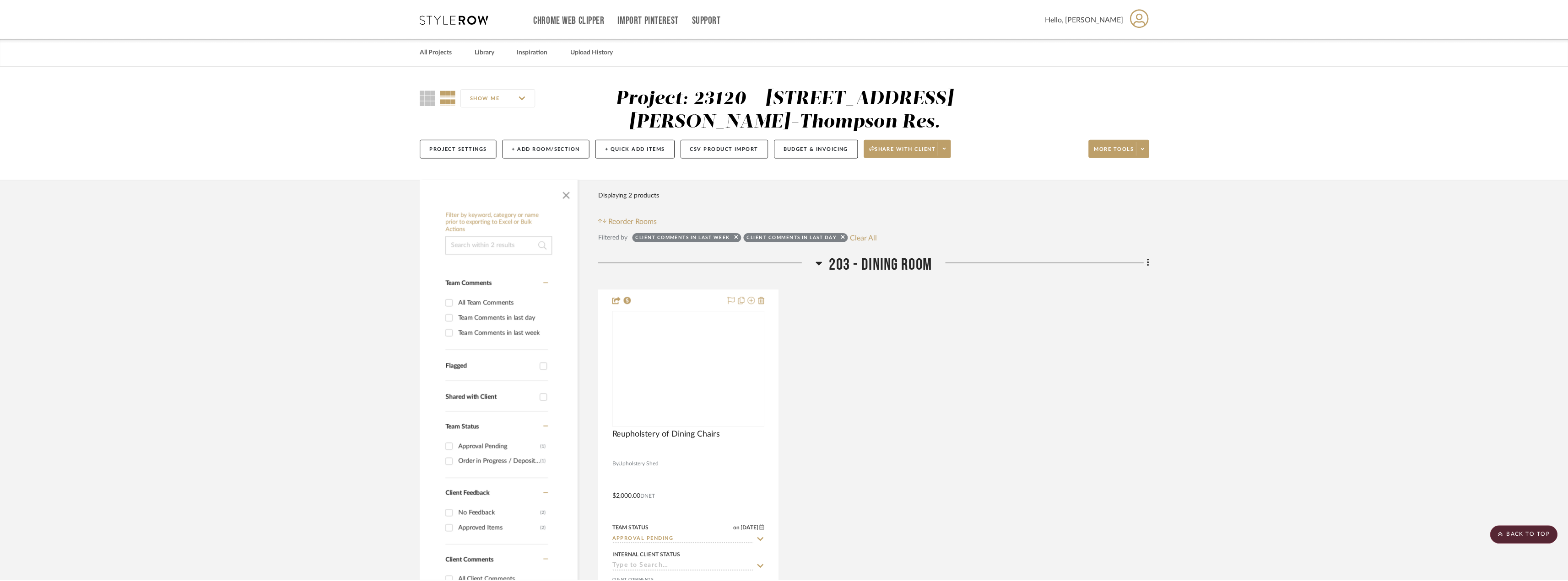
scroll to position [617, 0]
